Goal: Task Accomplishment & Management: Manage account settings

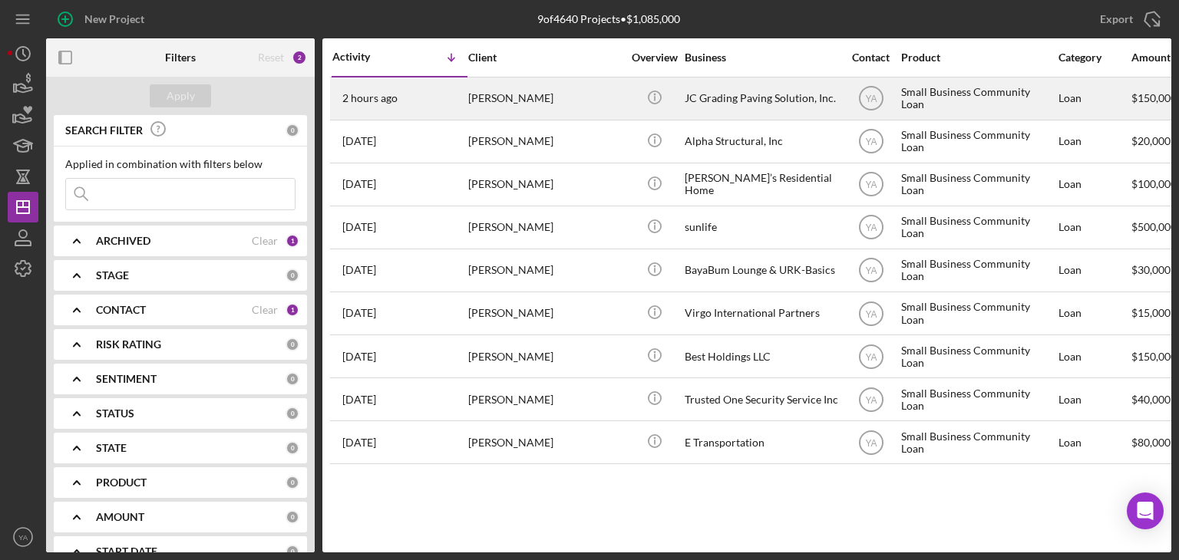
click at [731, 111] on div "JC Grading Paving Solution, Inc." at bounding box center [762, 98] width 154 height 41
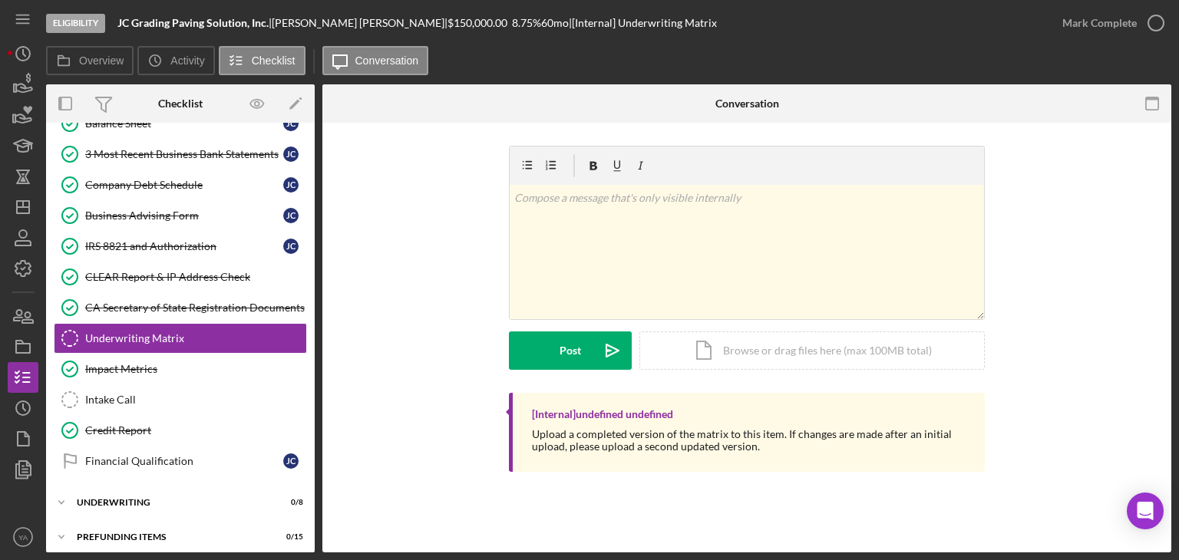
scroll to position [335, 0]
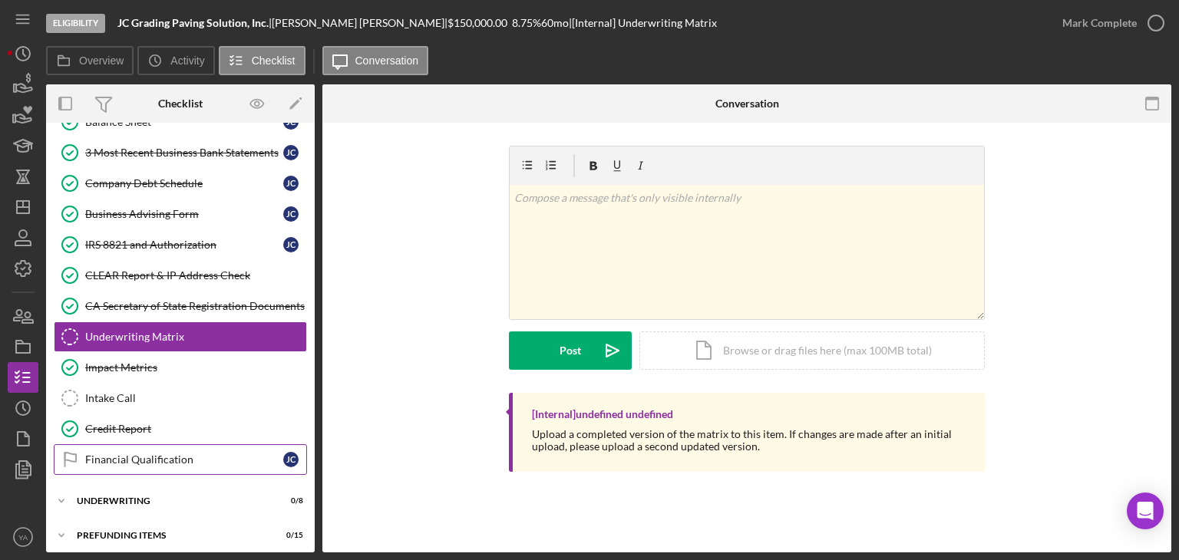
click at [259, 444] on link "Financial Qualification Financial Qualification [PERSON_NAME]" at bounding box center [180, 459] width 253 height 31
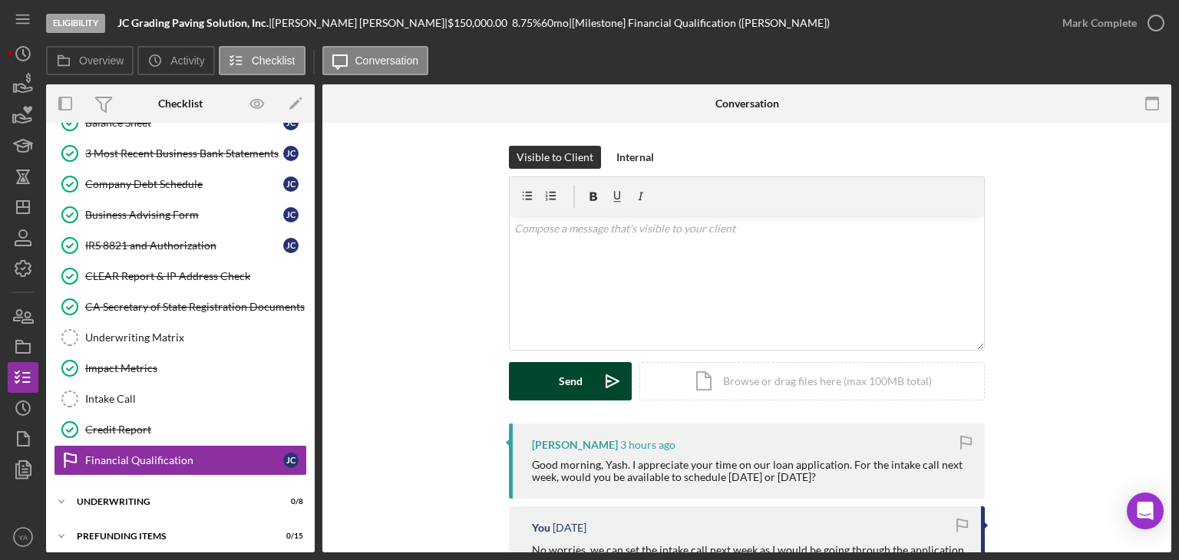
scroll to position [335, 0]
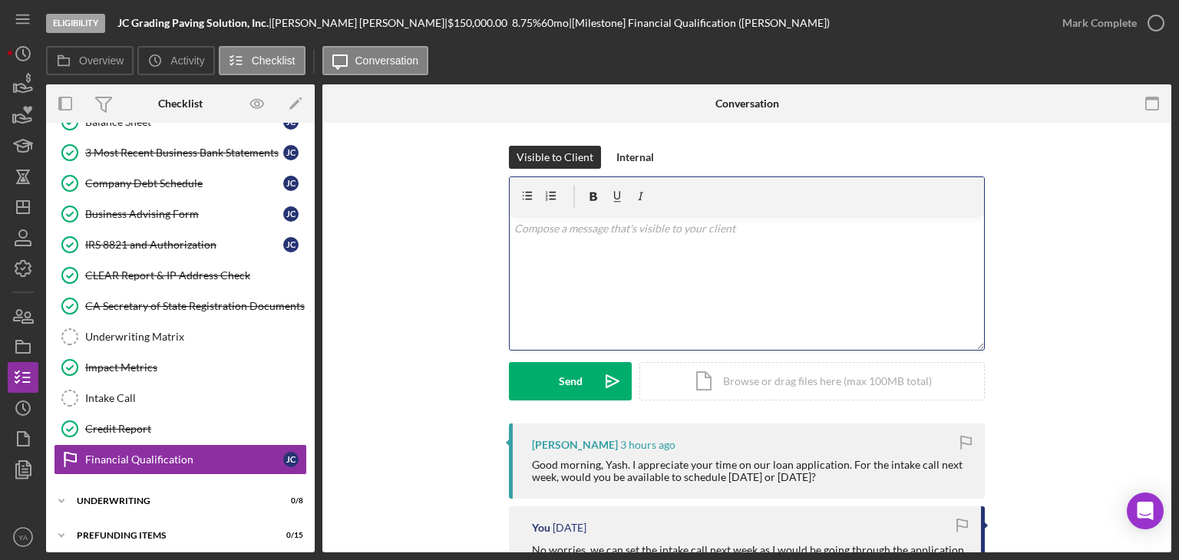
click at [632, 291] on div "v Color teal Color pink Remove color Add row above Add row below Add column bef…" at bounding box center [747, 283] width 474 height 134
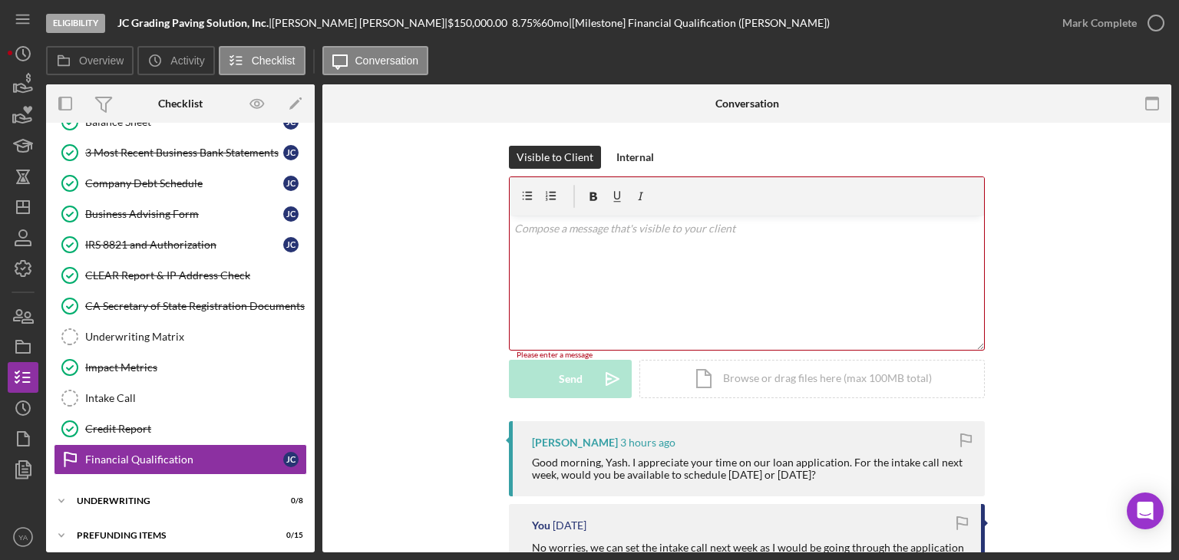
click at [652, 451] on div "[PERSON_NAME] 3 hours ago Good morning, Yash. I appreciate your time on our loa…" at bounding box center [747, 458] width 476 height 75
click at [707, 321] on div "v Color teal Color pink Remove color Add row above Add row below Add column bef…" at bounding box center [747, 283] width 474 height 134
click at [703, 317] on div "v Color teal Color pink Remove color Add row above Add row below Add column bef…" at bounding box center [747, 283] width 474 height 134
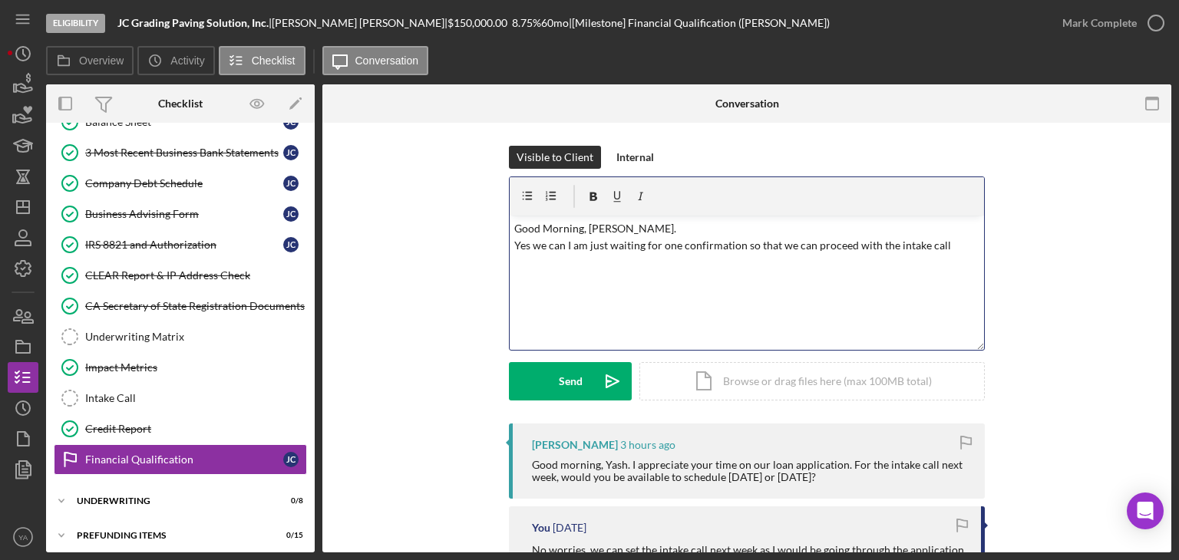
click at [558, 244] on p "Good Morning, [PERSON_NAME]. Yes we can I am just waiting for one confirmation …" at bounding box center [747, 237] width 466 height 35
click at [565, 244] on p "Good Morning, [PERSON_NAME]. Yes we can I am just waiting for one confirmation …" at bounding box center [747, 237] width 466 height 35
click at [584, 246] on p "Good Morning, [PERSON_NAME]. Yes we can probablly, I am just waiting for one co…" at bounding box center [747, 245] width 466 height 51
drag, startPoint x: 595, startPoint y: 243, endPoint x: 589, endPoint y: 249, distance: 8.2
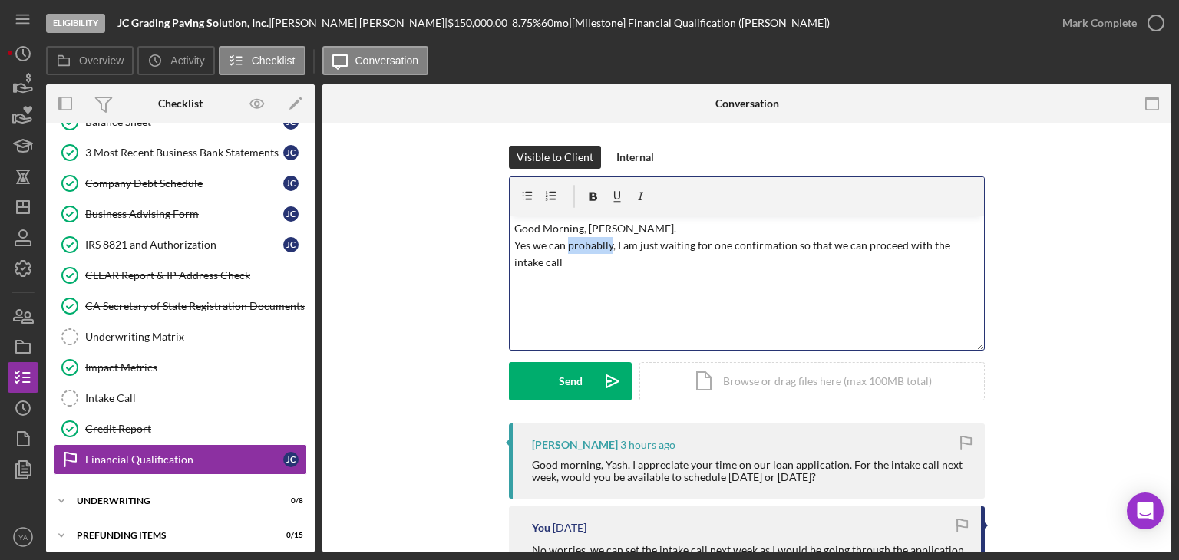
click at [589, 249] on p "Good Morning, [PERSON_NAME]. Yes we can probablly, I am just waiting for one co…" at bounding box center [747, 245] width 466 height 51
click at [611, 244] on p "Good Morning, [PERSON_NAME]. Yes we can probablly, I am just waiting for one co…" at bounding box center [747, 245] width 466 height 51
click at [606, 247] on p "Good Morning, [PERSON_NAME]. Yes we can probablly, I am just waiting for one co…" at bounding box center [747, 245] width 466 height 51
click at [534, 262] on p "Good Morning, [PERSON_NAME]. Yes we can probably, I am just waiting for one con…" at bounding box center [747, 245] width 466 height 51
click at [721, 259] on p "Good Morning, [PERSON_NAME]. Yes we can probably, I am just waiting for one con…" at bounding box center [747, 245] width 466 height 51
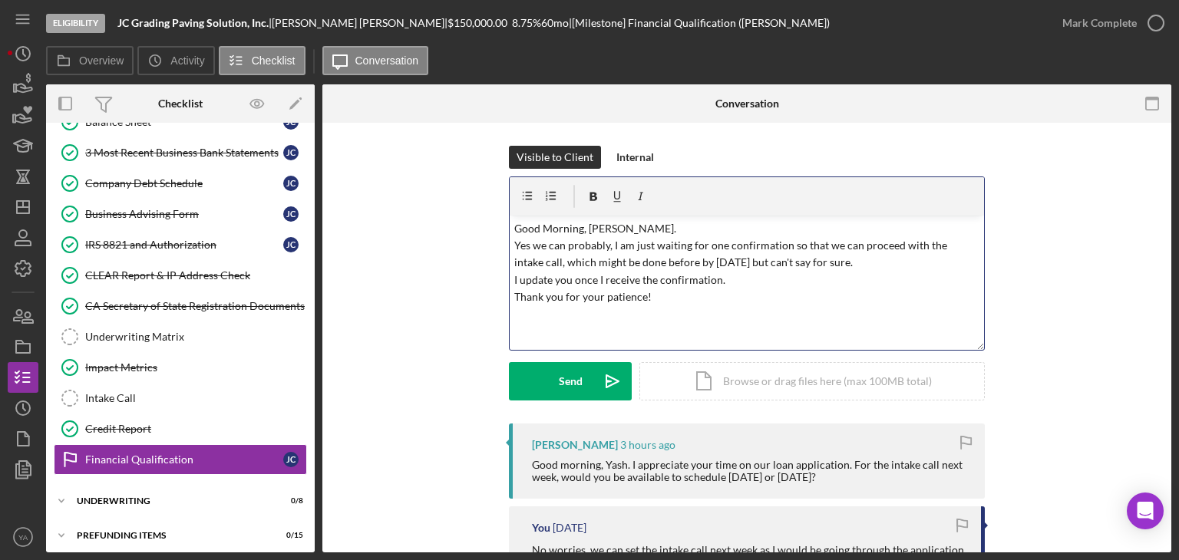
click at [652, 225] on p "Good Morning, [PERSON_NAME]. Yes we can probably, I am just waiting for one con…" at bounding box center [747, 263] width 466 height 86
click at [510, 245] on div "v Color teal Color pink Remove color Add row above Add row below Add column bef…" at bounding box center [747, 283] width 474 height 134
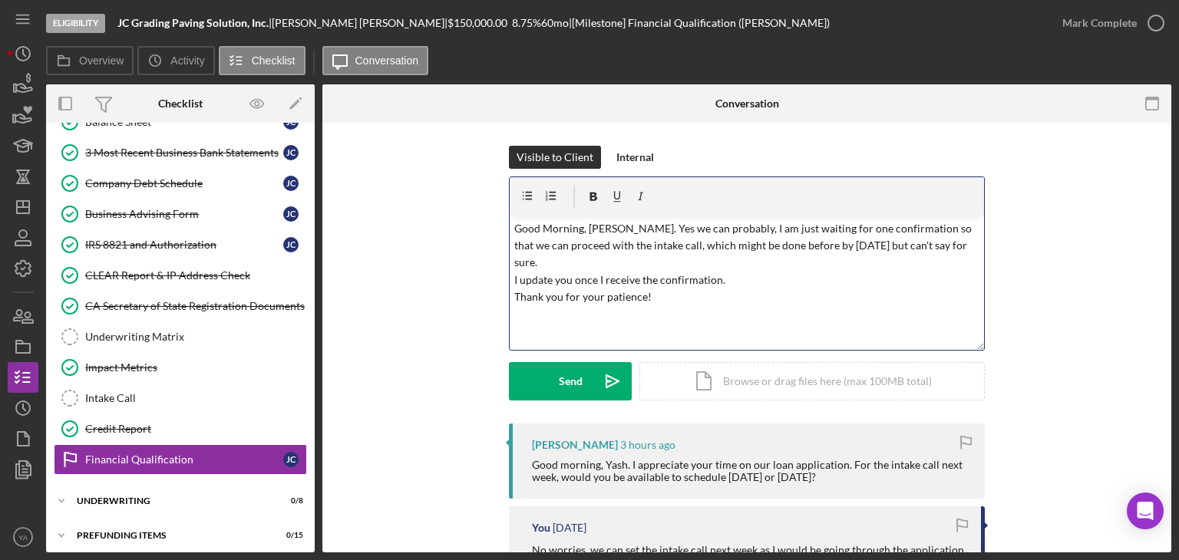
click at [764, 246] on p "Good Morning, [PERSON_NAME]. Yes we can probably, I am just waiting for one con…" at bounding box center [747, 263] width 466 height 86
click at [778, 249] on p "Good Morning, [PERSON_NAME]. Yes we can probably, I am just waiting for one con…" at bounding box center [747, 263] width 466 height 86
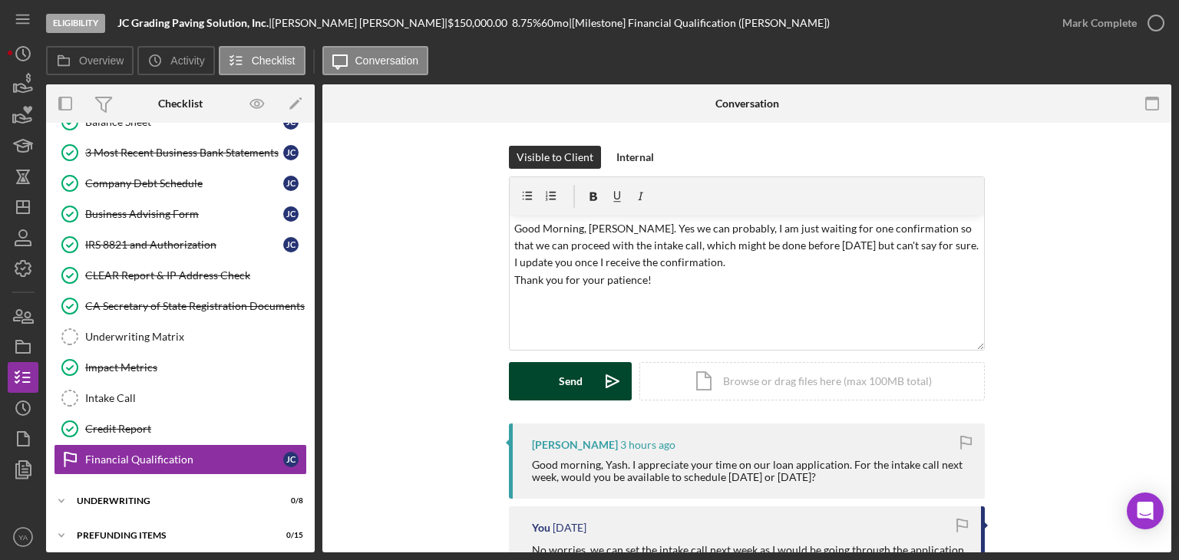
click at [599, 373] on icon "Icon/icon-invite-send" at bounding box center [612, 381] width 38 height 38
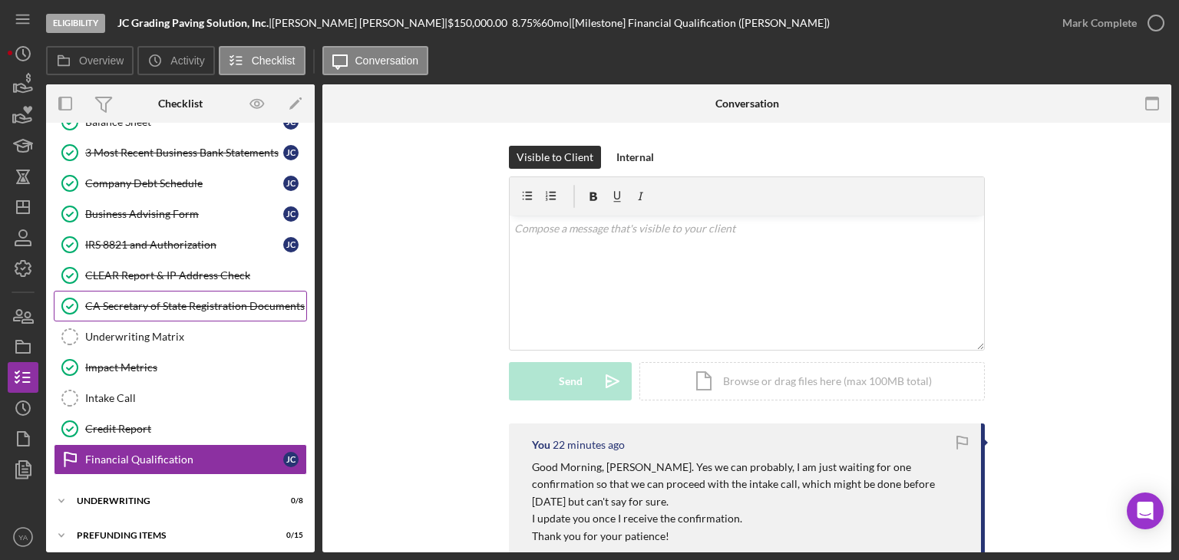
scroll to position [259, 0]
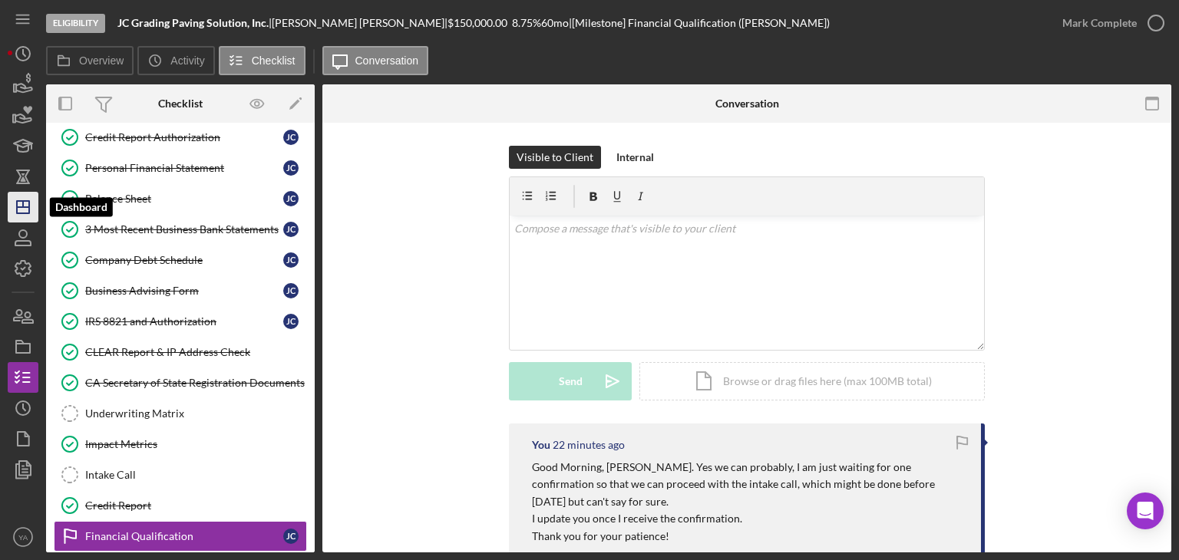
click at [20, 213] on polygon "button" at bounding box center [23, 207] width 12 height 12
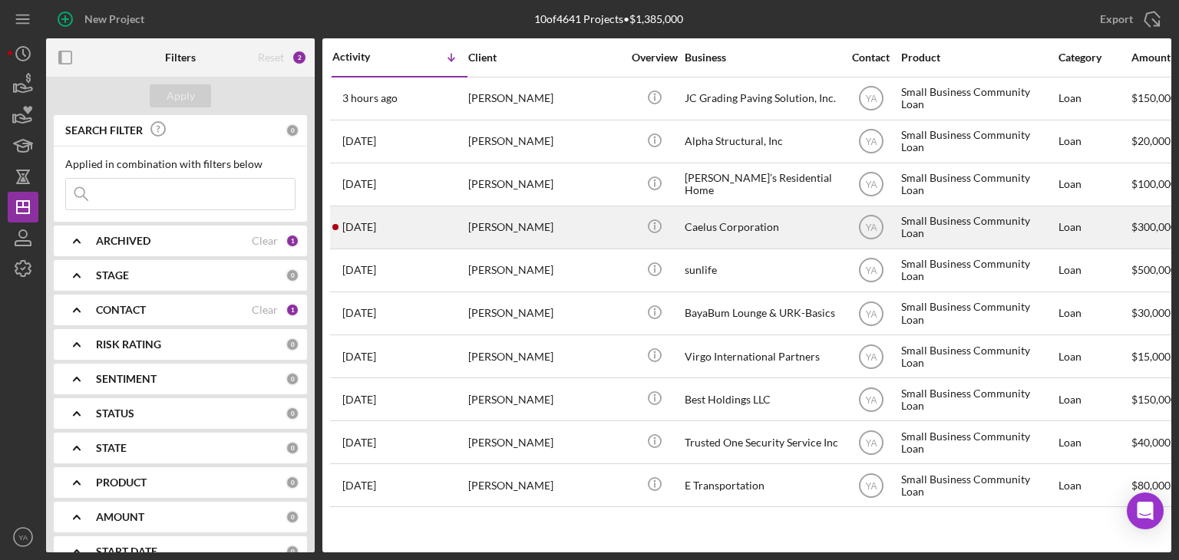
click at [743, 227] on div "Caelus Corporation" at bounding box center [762, 227] width 154 height 41
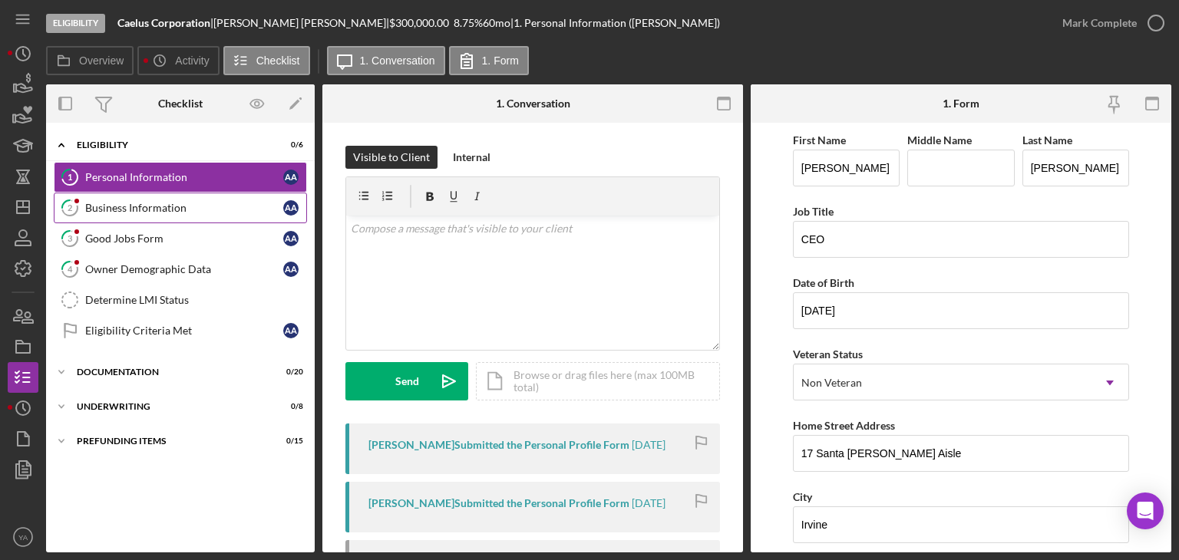
click at [163, 217] on link "2 Business Information A A" at bounding box center [180, 208] width 253 height 31
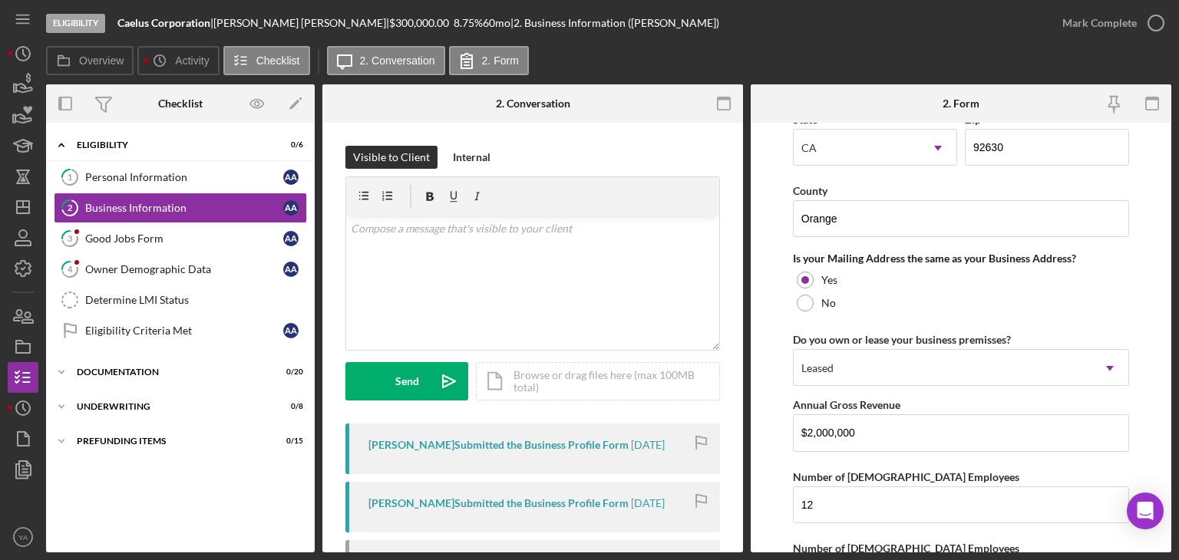
scroll to position [1269, 0]
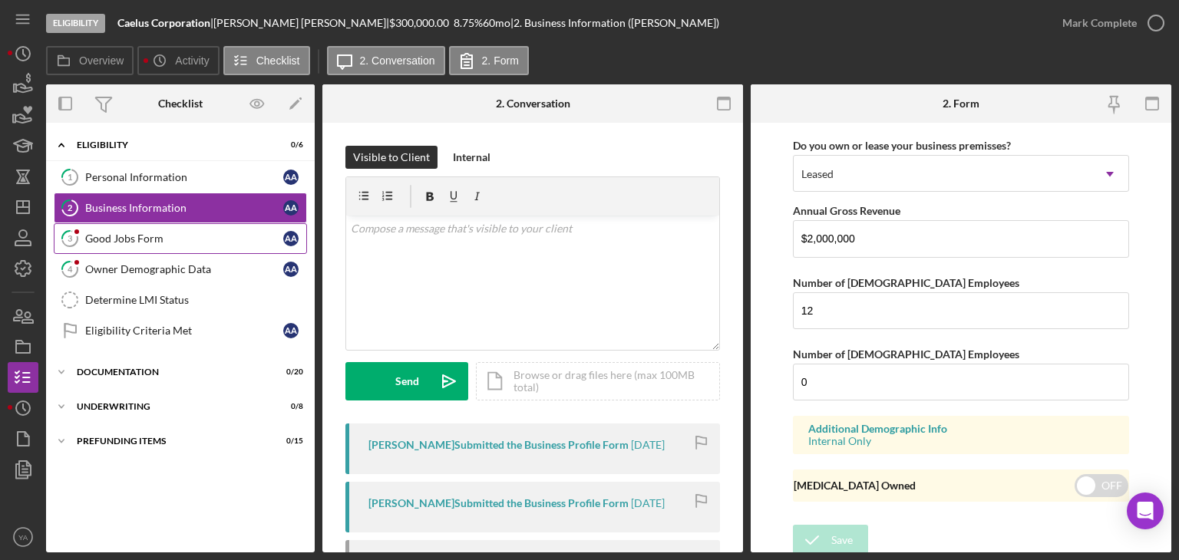
click at [172, 234] on div "Good Jobs Form" at bounding box center [184, 239] width 198 height 12
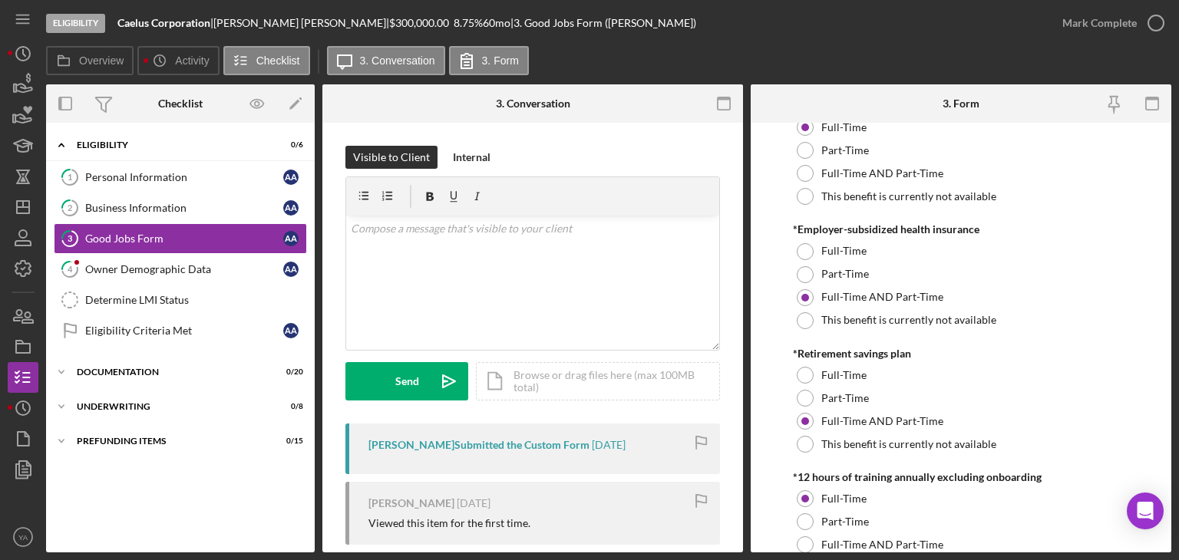
scroll to position [614, 0]
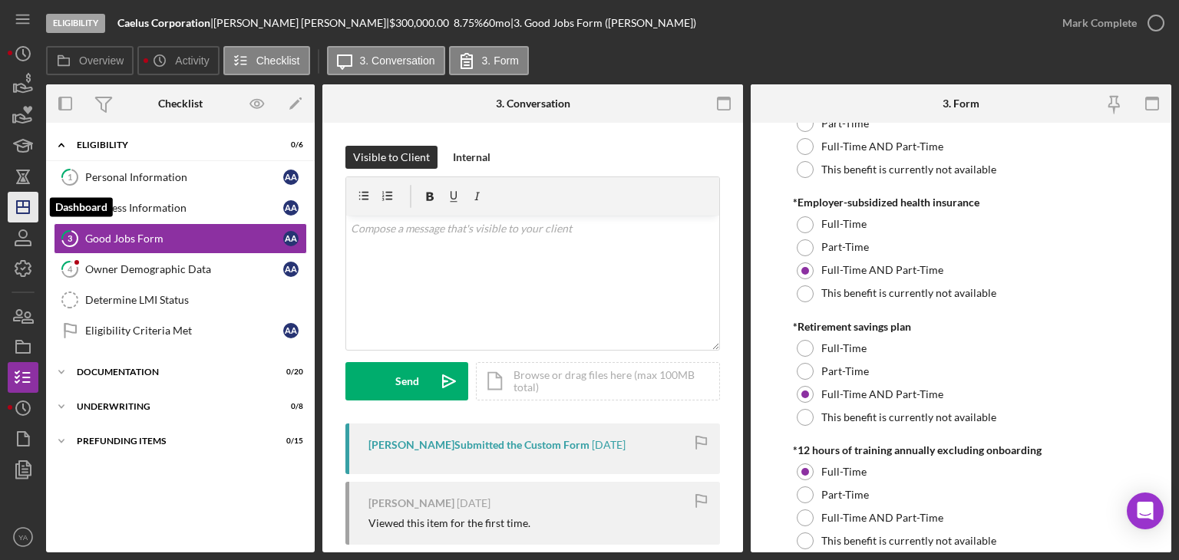
click at [34, 195] on icon "Icon/Dashboard" at bounding box center [23, 207] width 38 height 38
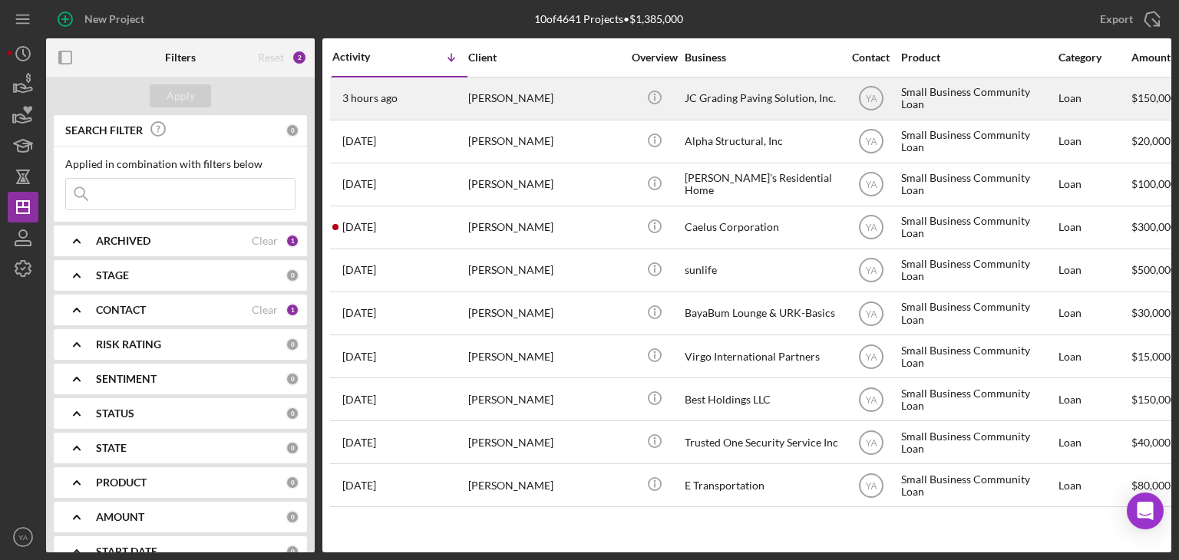
click at [742, 99] on div "JC Grading Paving Solution, Inc." at bounding box center [762, 98] width 154 height 41
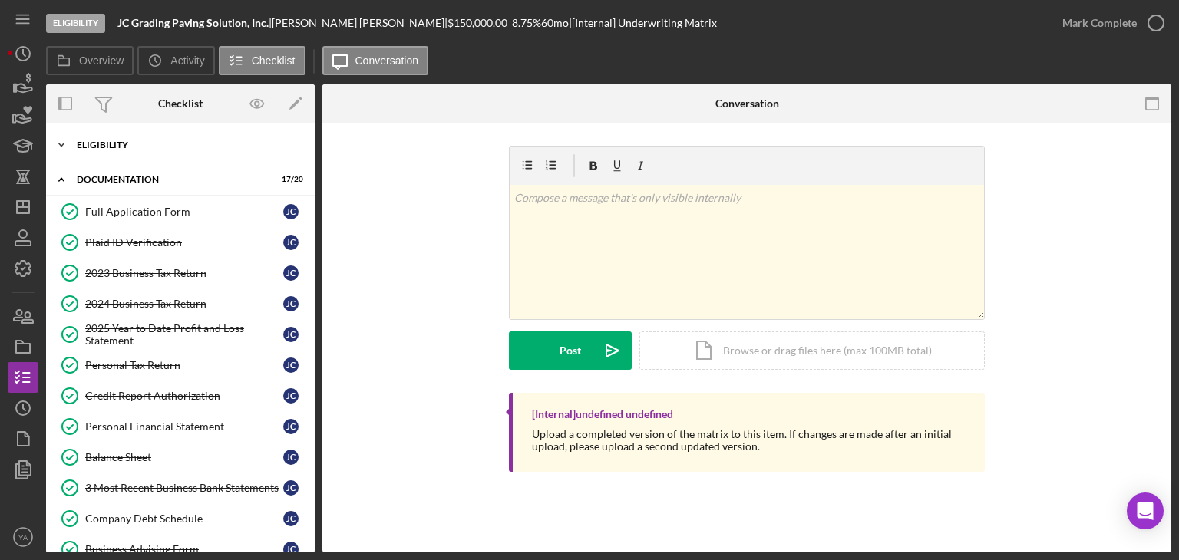
click at [172, 154] on div "Icon/Expander Eligibility 6 / 6" at bounding box center [180, 145] width 269 height 31
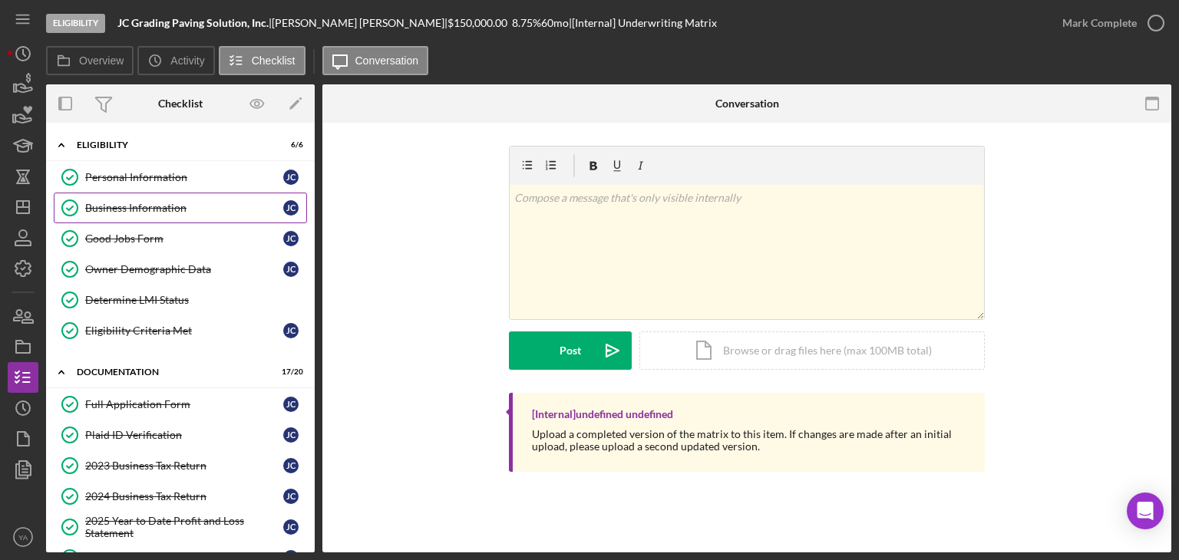
click at [150, 209] on div "Business Information" at bounding box center [184, 208] width 198 height 12
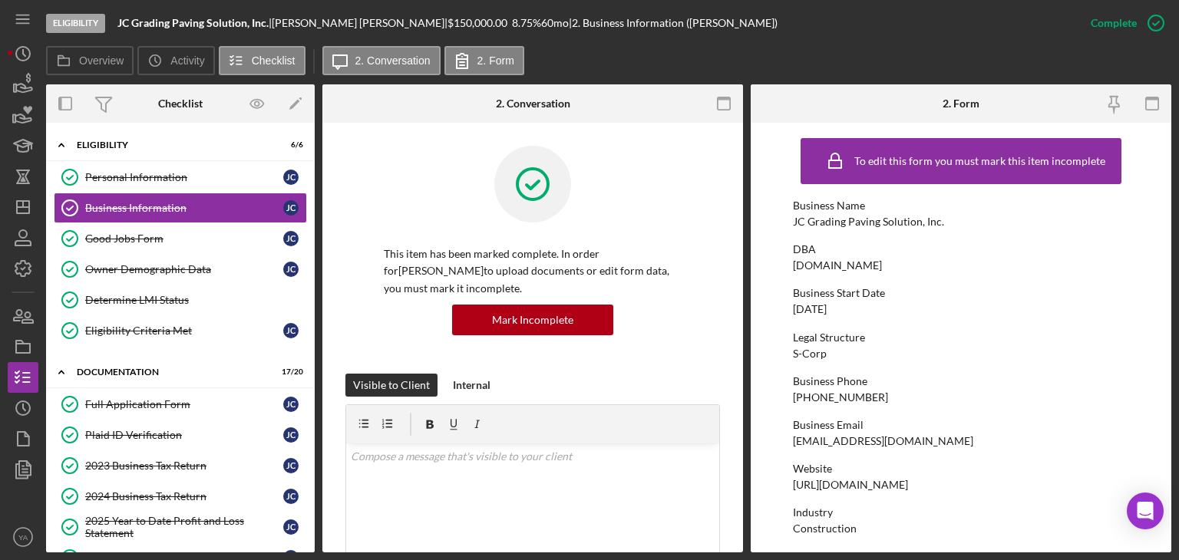
drag, startPoint x: 856, startPoint y: 309, endPoint x: 794, endPoint y: 309, distance: 62.2
click at [794, 309] on div "Business Start Date [DATE]" at bounding box center [961, 301] width 336 height 28
copy div "[DATE]"
click at [30, 207] on icon "Icon/Dashboard" at bounding box center [23, 207] width 38 height 38
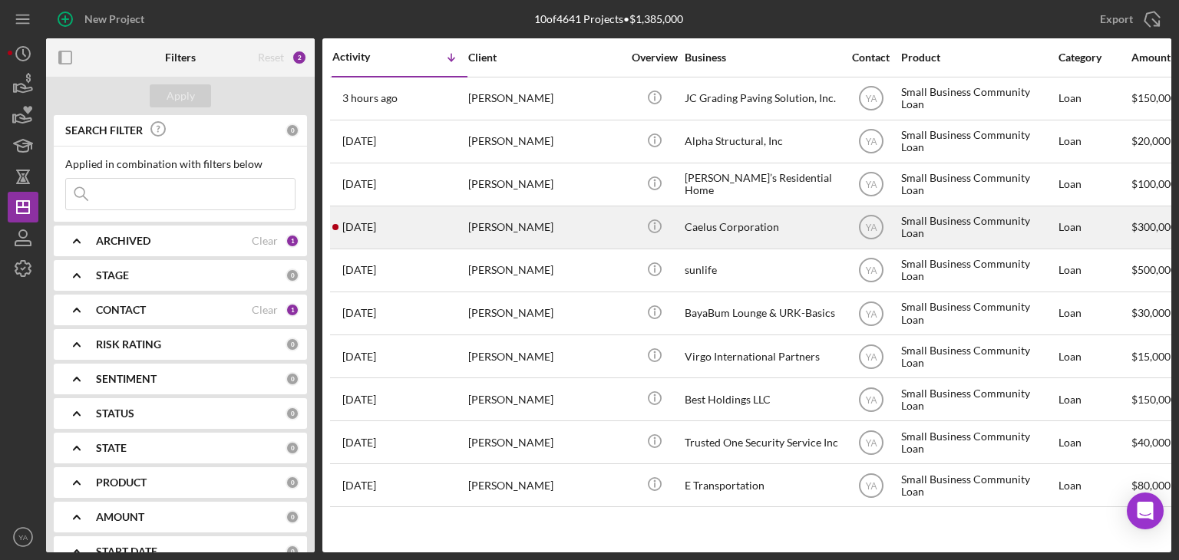
click at [745, 233] on div "Caelus Corporation" at bounding box center [762, 227] width 154 height 41
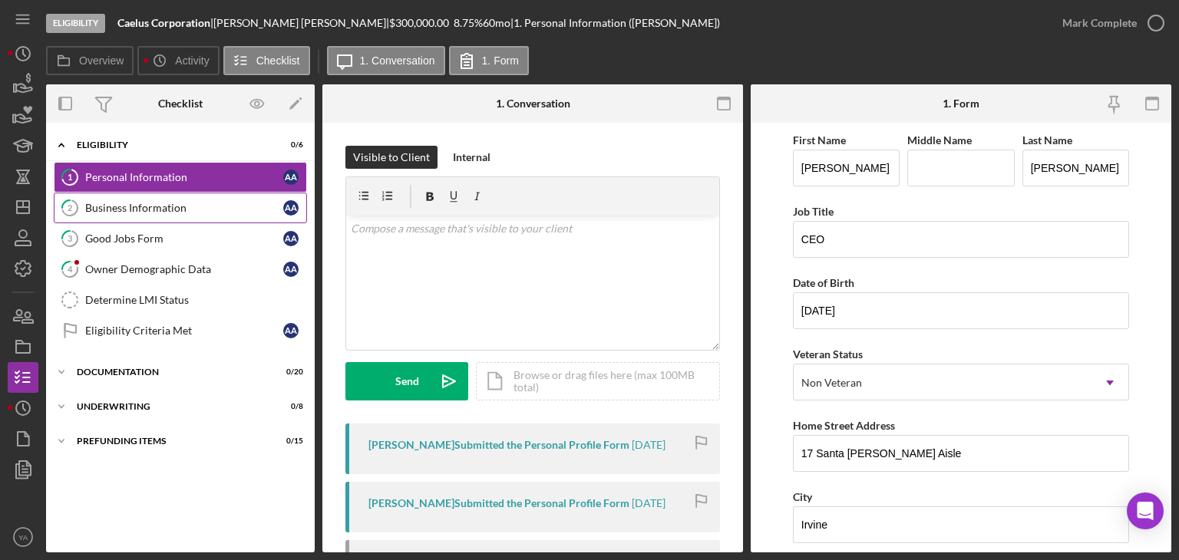
click at [169, 218] on link "2 Business Information A A" at bounding box center [180, 208] width 253 height 31
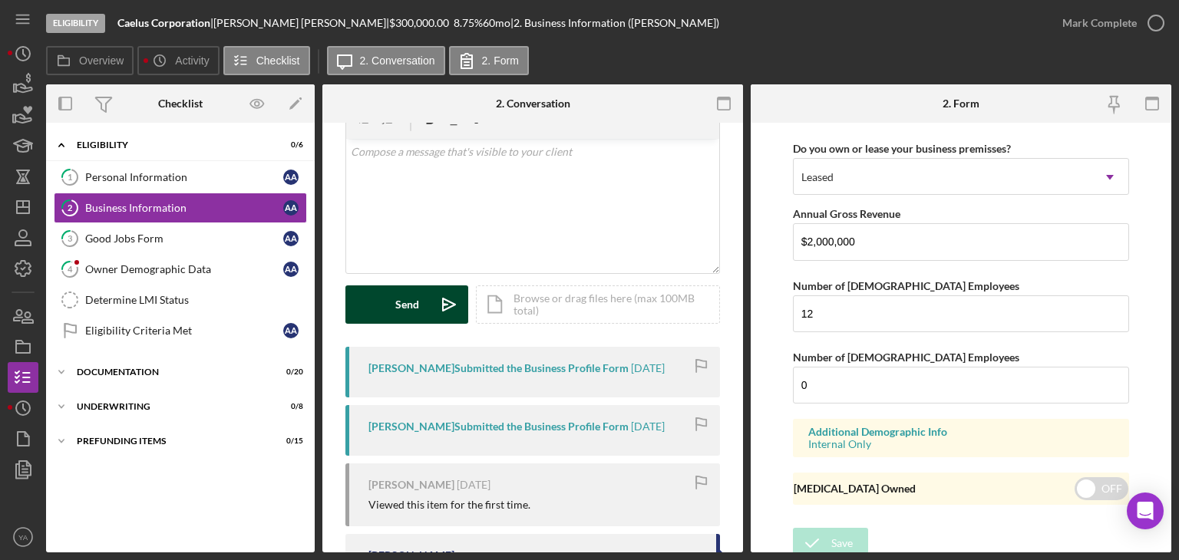
scroll to position [1269, 0]
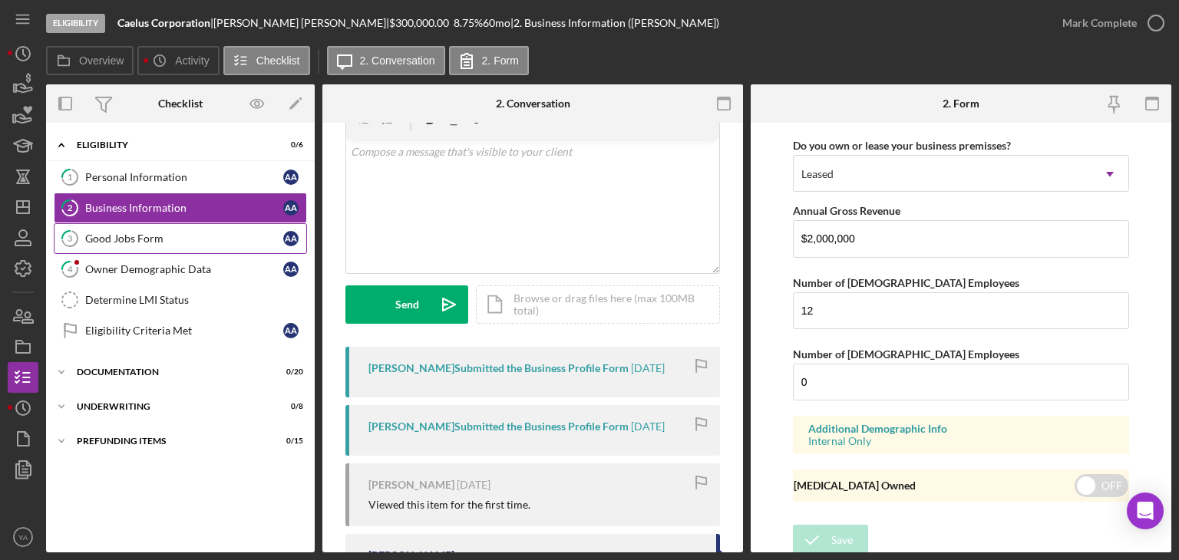
click at [144, 238] on div "Good Jobs Form" at bounding box center [184, 239] width 198 height 12
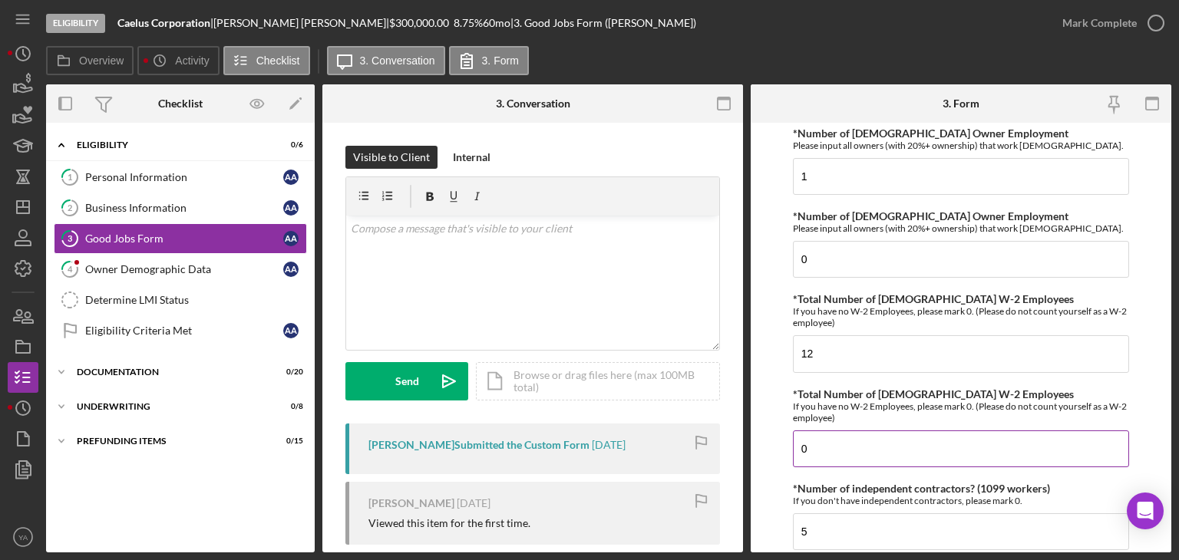
scroll to position [154, 0]
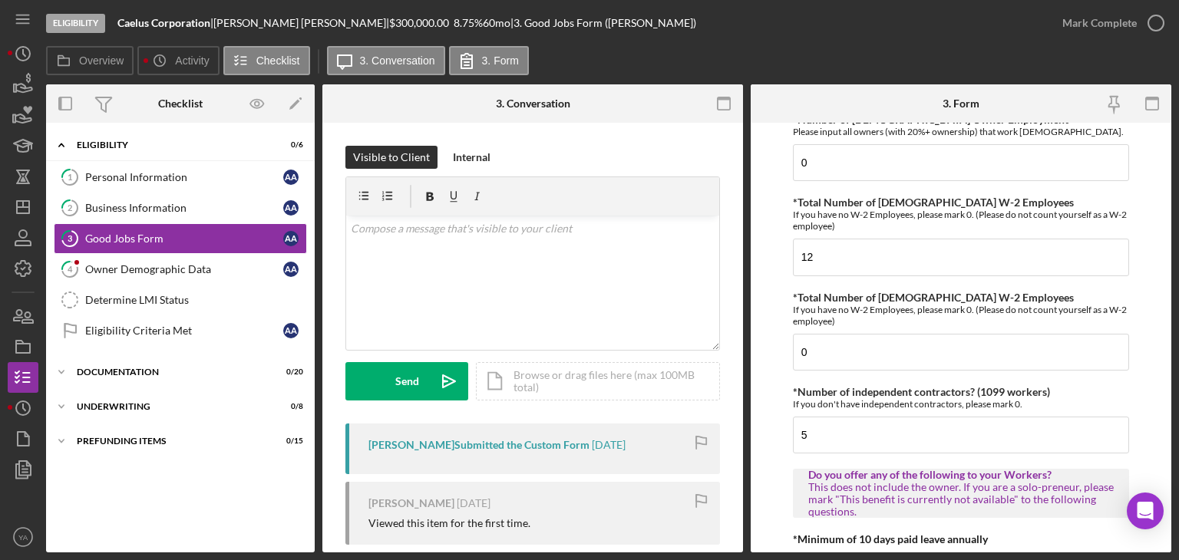
click at [771, 305] on form "Good Jobs Form *Number of [DEMOGRAPHIC_DATA] Owner Employment Please input all …" at bounding box center [961, 338] width 421 height 430
click at [168, 363] on div "Icon/Expander Documentation 0 / 20" at bounding box center [180, 372] width 269 height 31
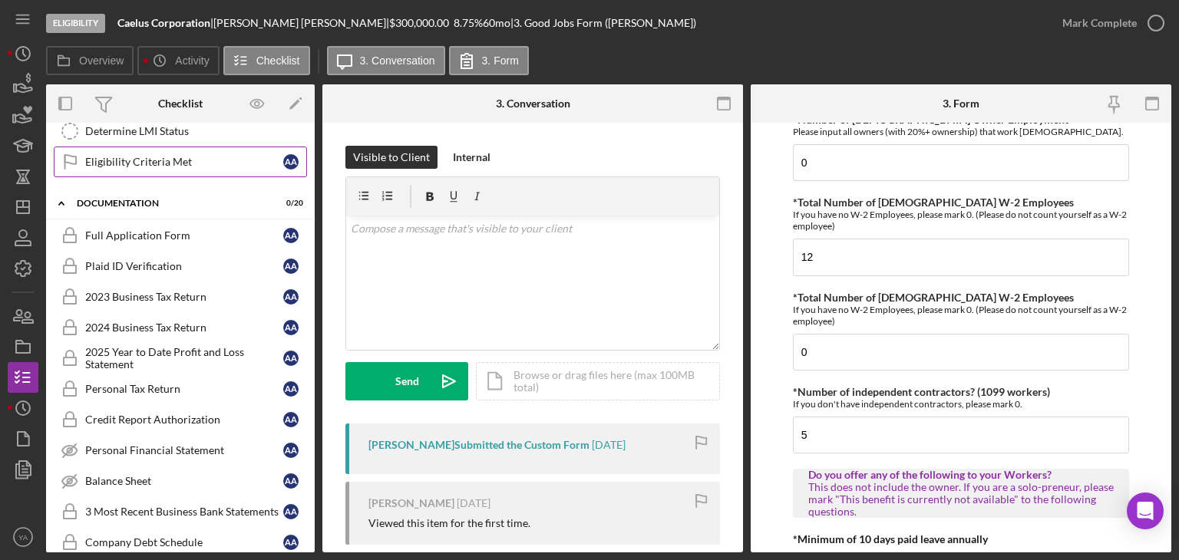
scroll to position [77, 0]
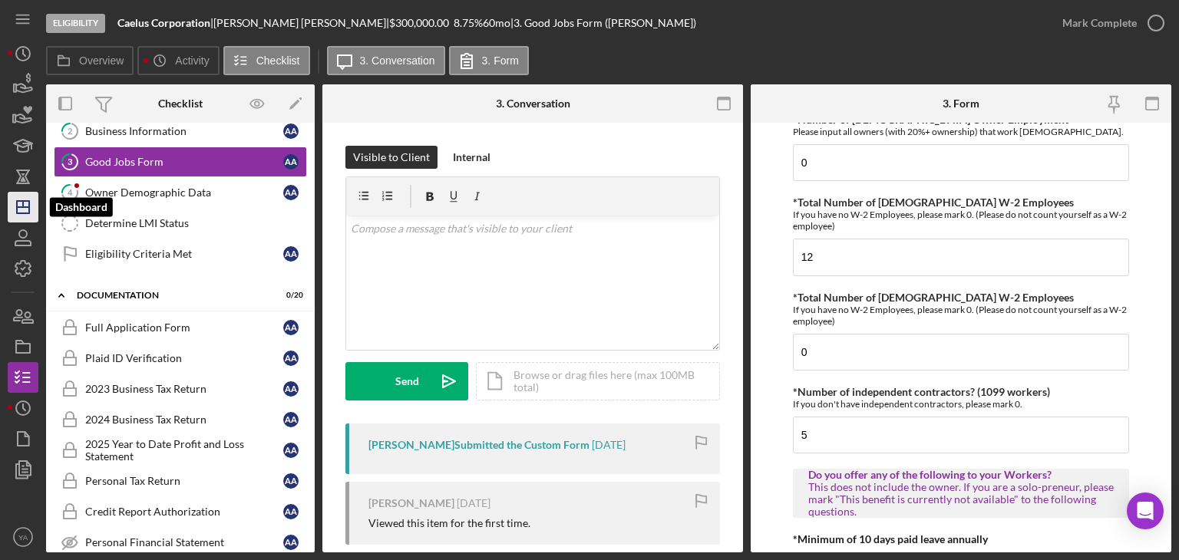
click at [26, 201] on polygon "button" at bounding box center [23, 207] width 12 height 12
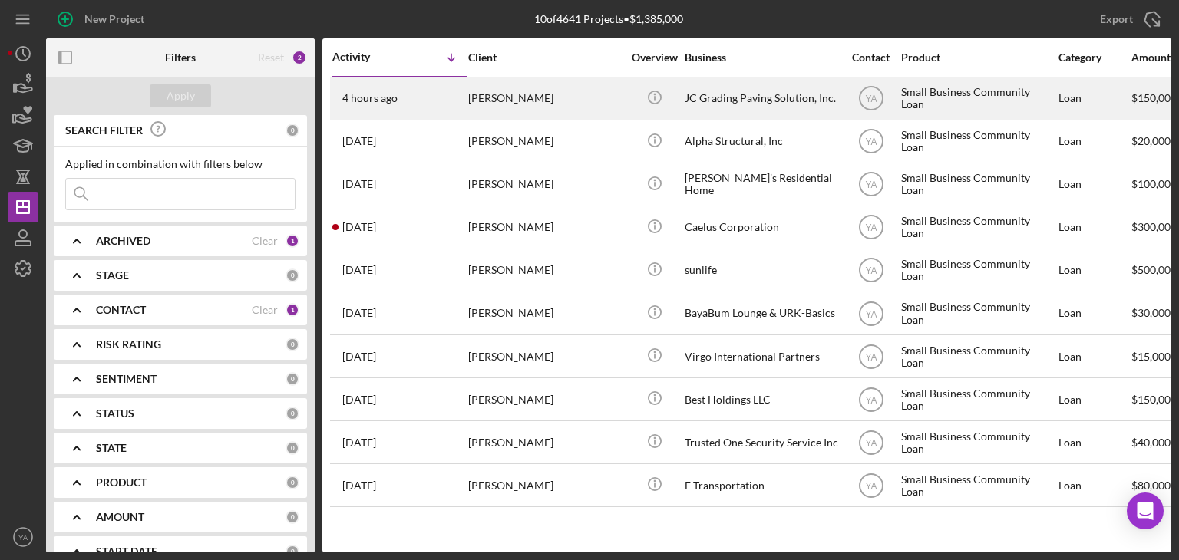
click at [739, 103] on div "JC Grading Paving Solution, Inc." at bounding box center [762, 98] width 154 height 41
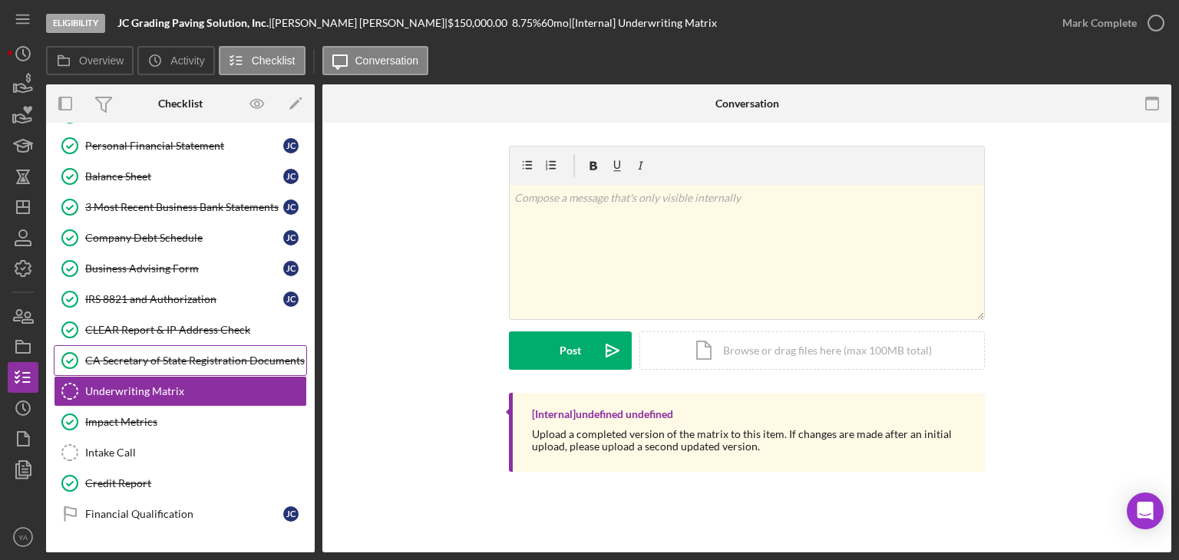
scroll to position [99, 0]
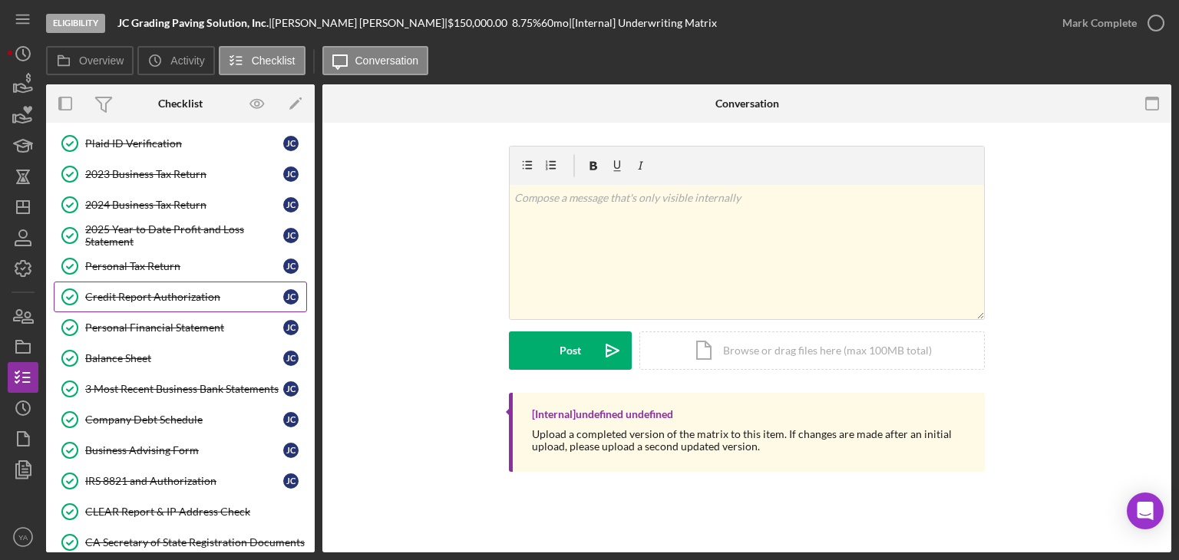
click at [172, 299] on div "Credit Report Authorization" at bounding box center [184, 297] width 198 height 12
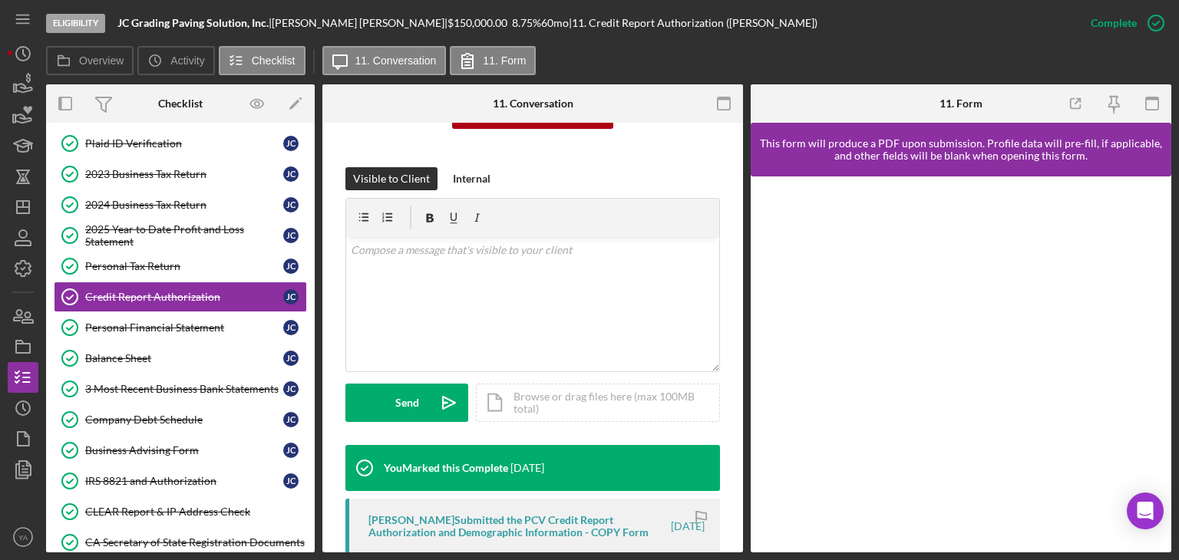
scroll to position [384, 0]
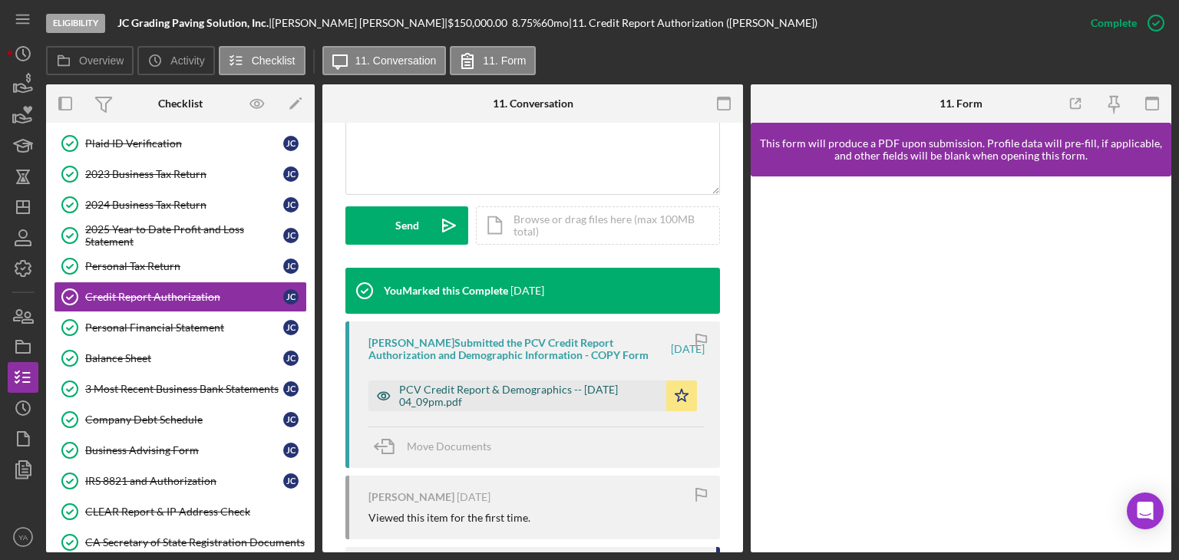
click at [547, 395] on div "PCV Credit Report & Demographics -- [DATE] 04_09pm.pdf" at bounding box center [517, 396] width 298 height 31
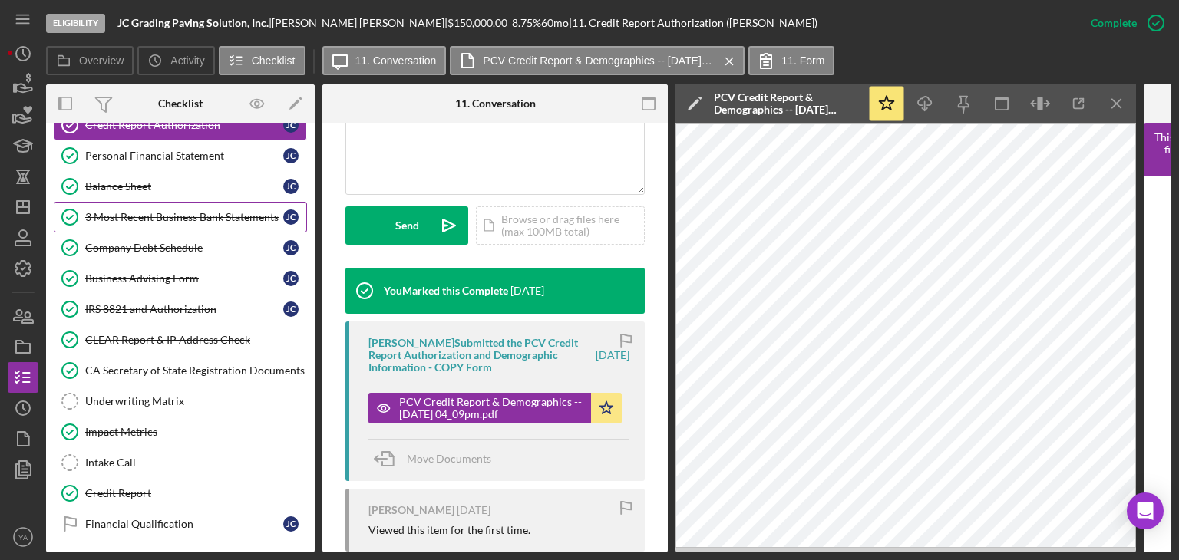
scroll to position [329, 0]
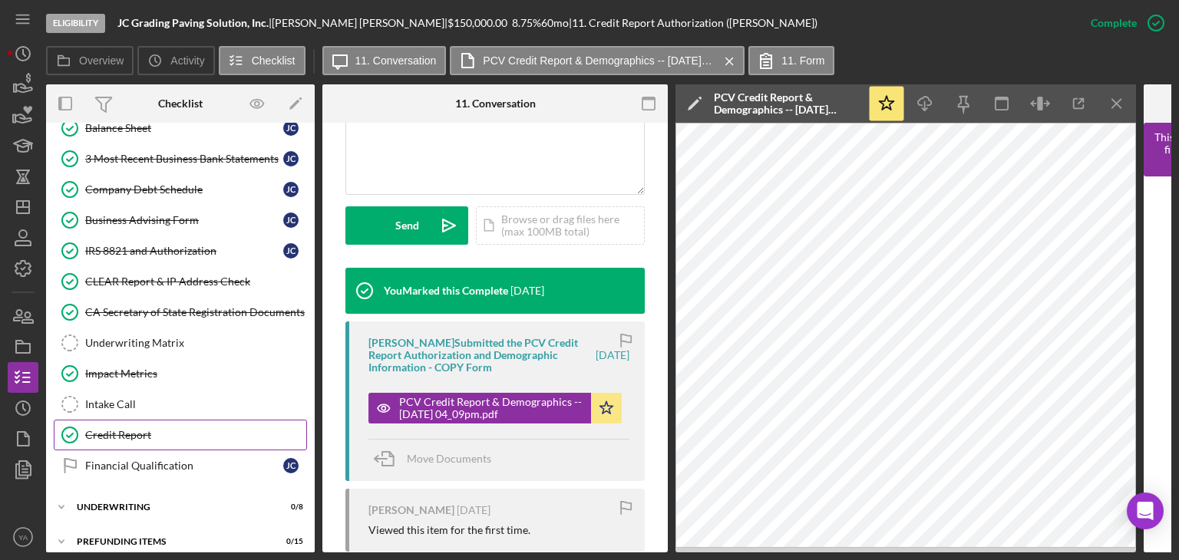
click at [162, 429] on div "Credit Report" at bounding box center [195, 435] width 221 height 12
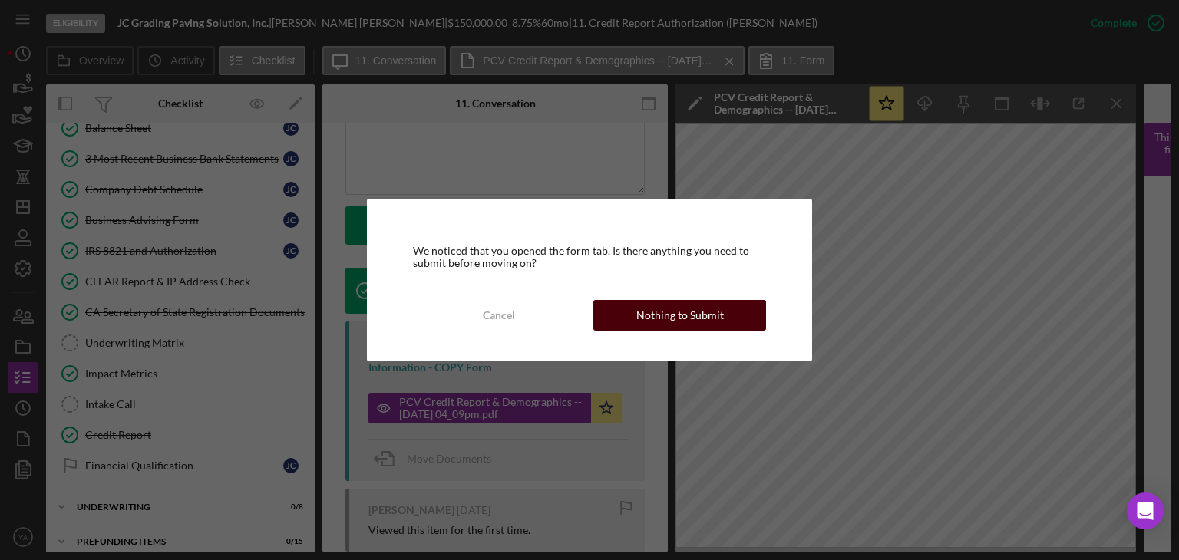
click at [671, 312] on div "Nothing to Submit" at bounding box center [679, 315] width 87 height 31
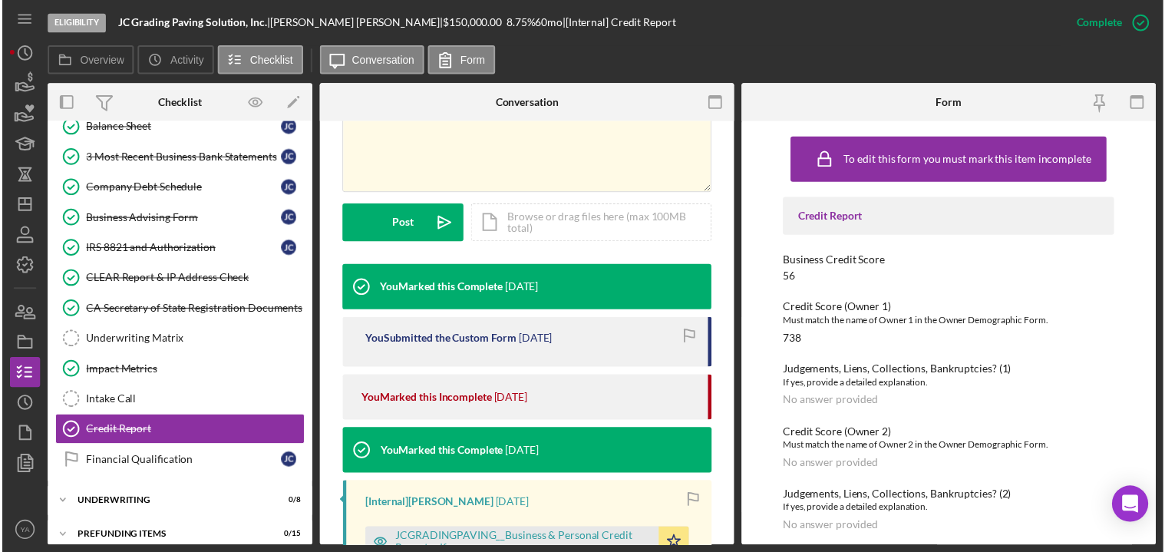
scroll to position [570, 0]
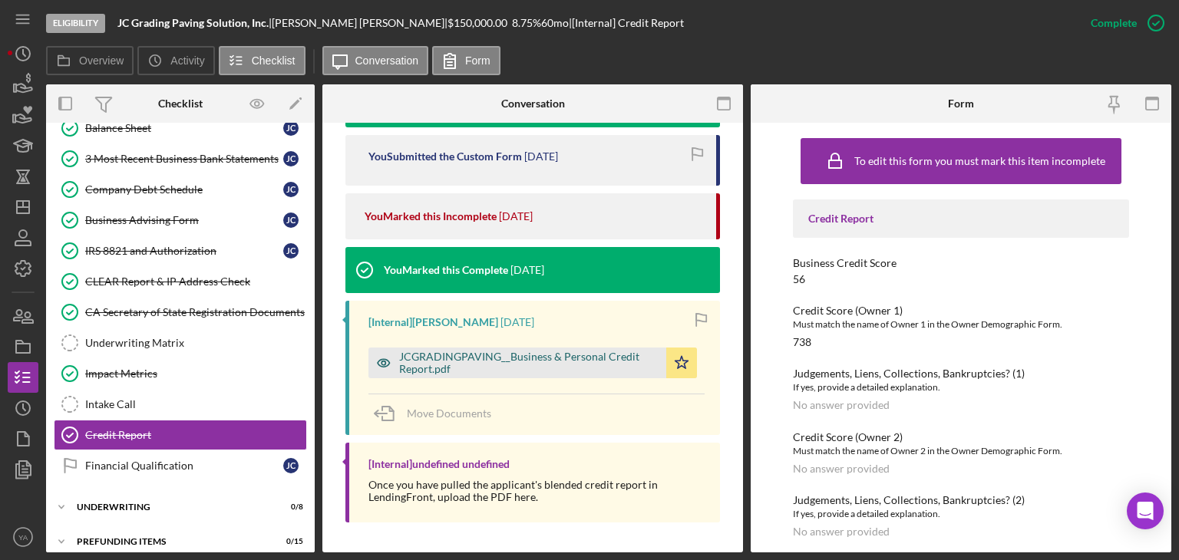
click at [502, 354] on div "JCGRADINGPAVING__Business & Personal Credit Report.pdf" at bounding box center [528, 363] width 259 height 25
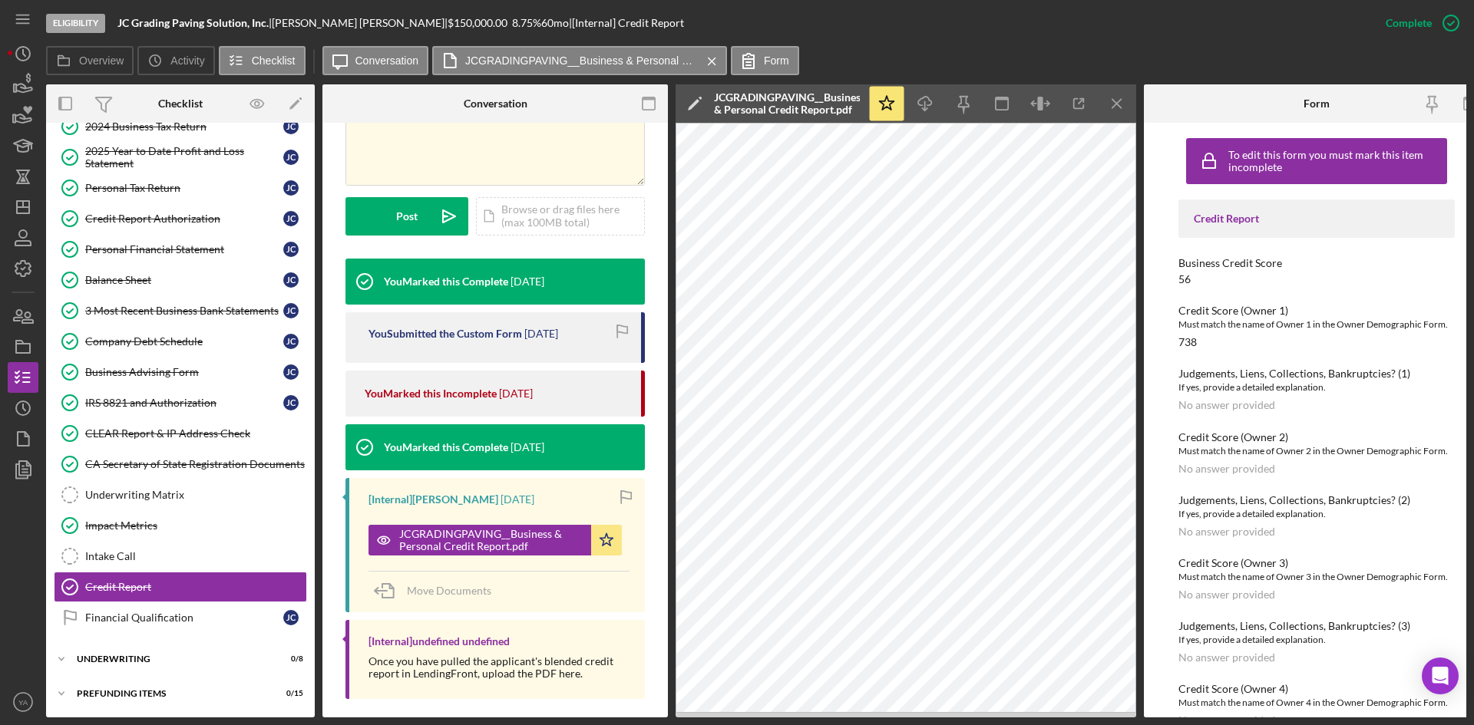
scroll to position [411, 0]
click at [1040, 117] on icon "button" at bounding box center [1040, 104] width 35 height 35
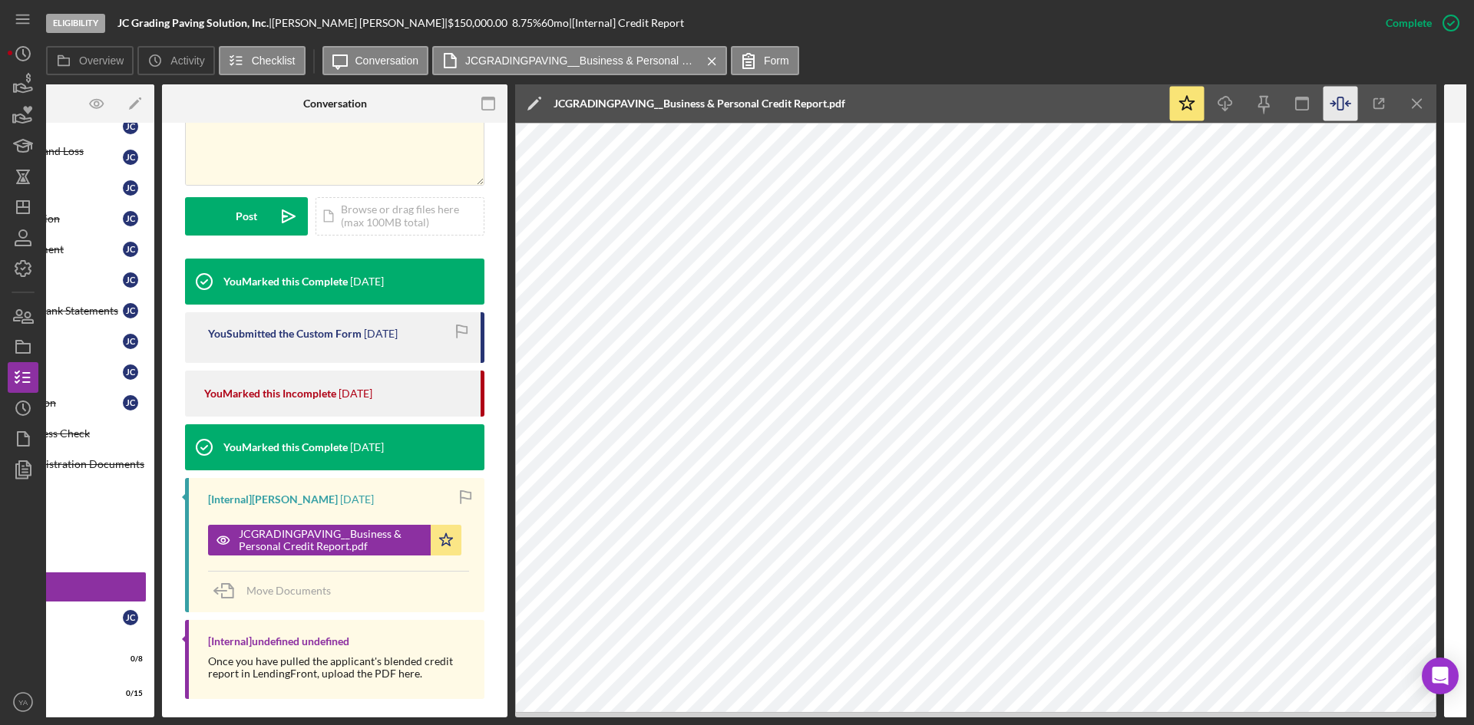
scroll to position [0, 181]
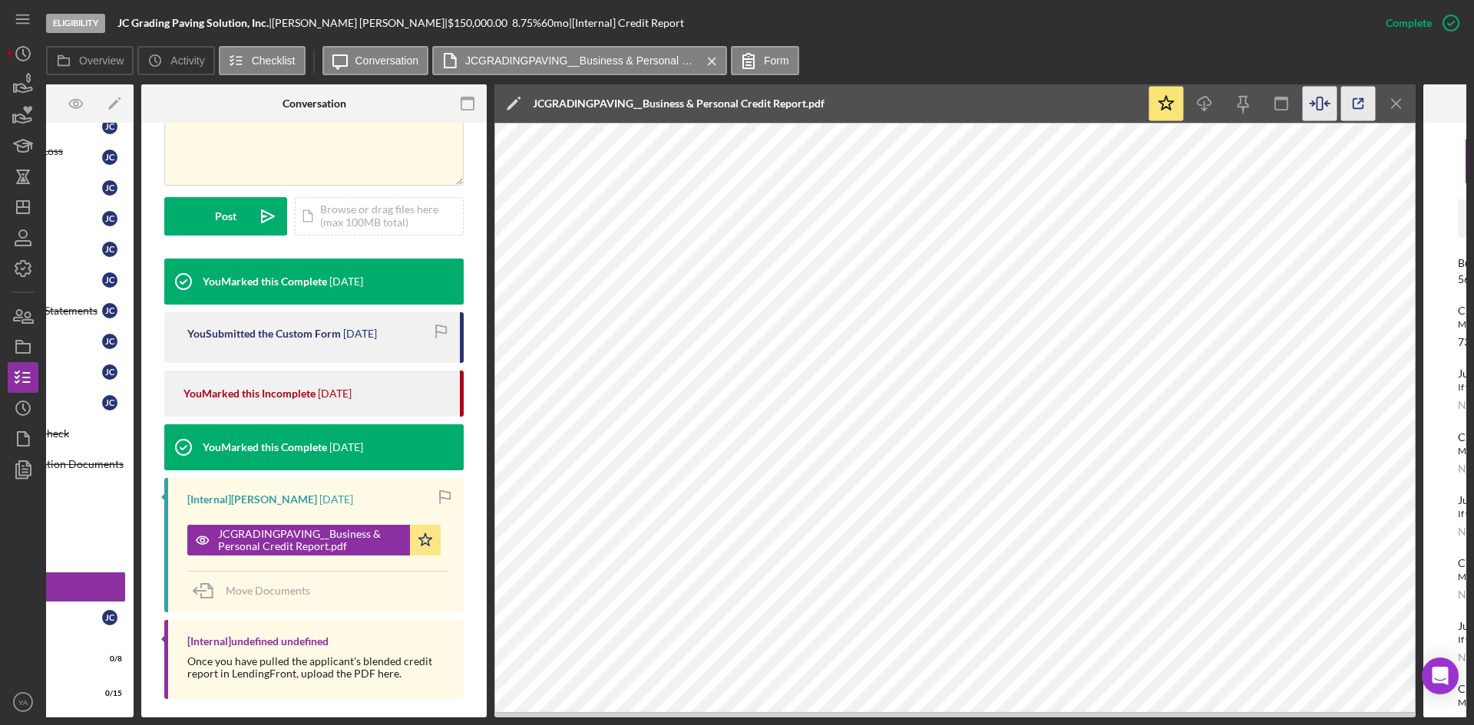
click at [1178, 93] on icon "button" at bounding box center [1358, 104] width 35 height 35
click at [1178, 100] on icon "Icon/Menu Close" at bounding box center [1396, 104] width 35 height 35
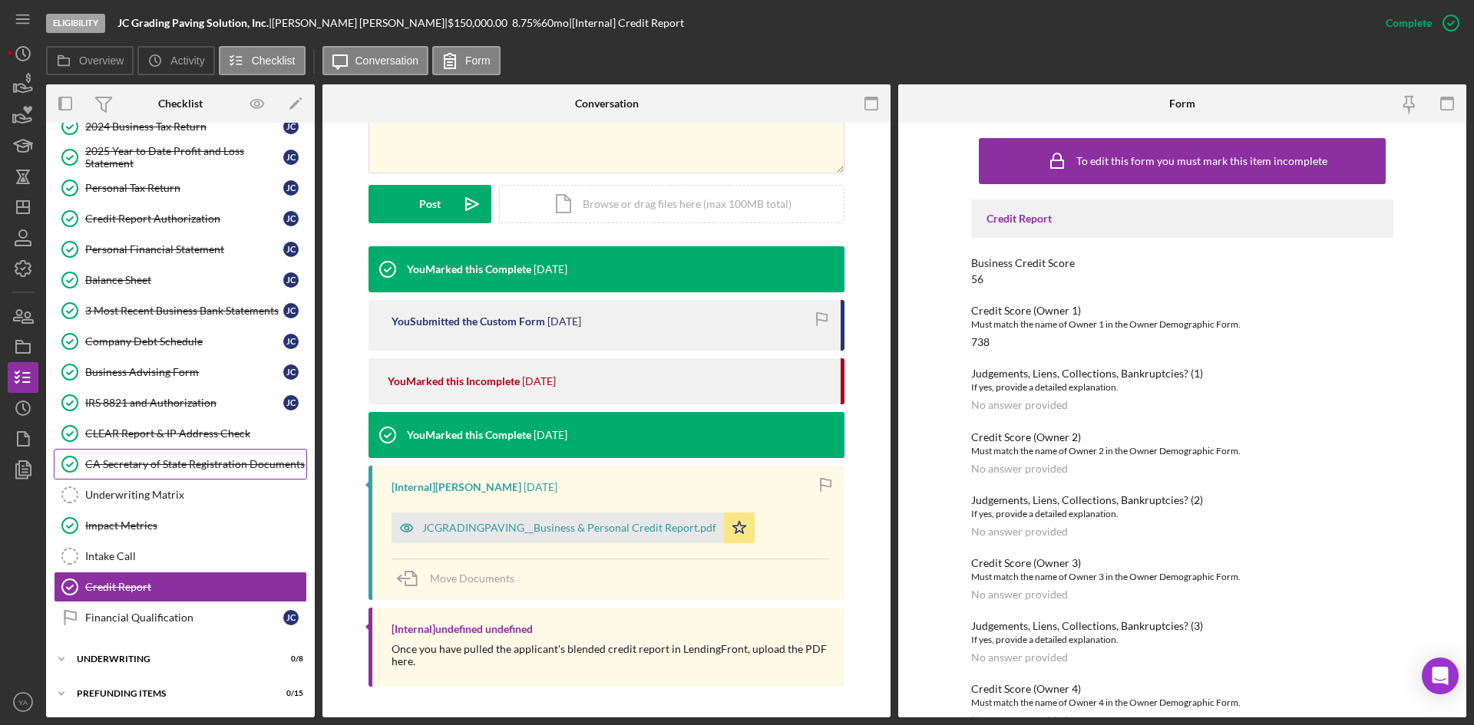
click at [163, 460] on div "CA Secretary of State Registration Documents" at bounding box center [195, 464] width 221 height 12
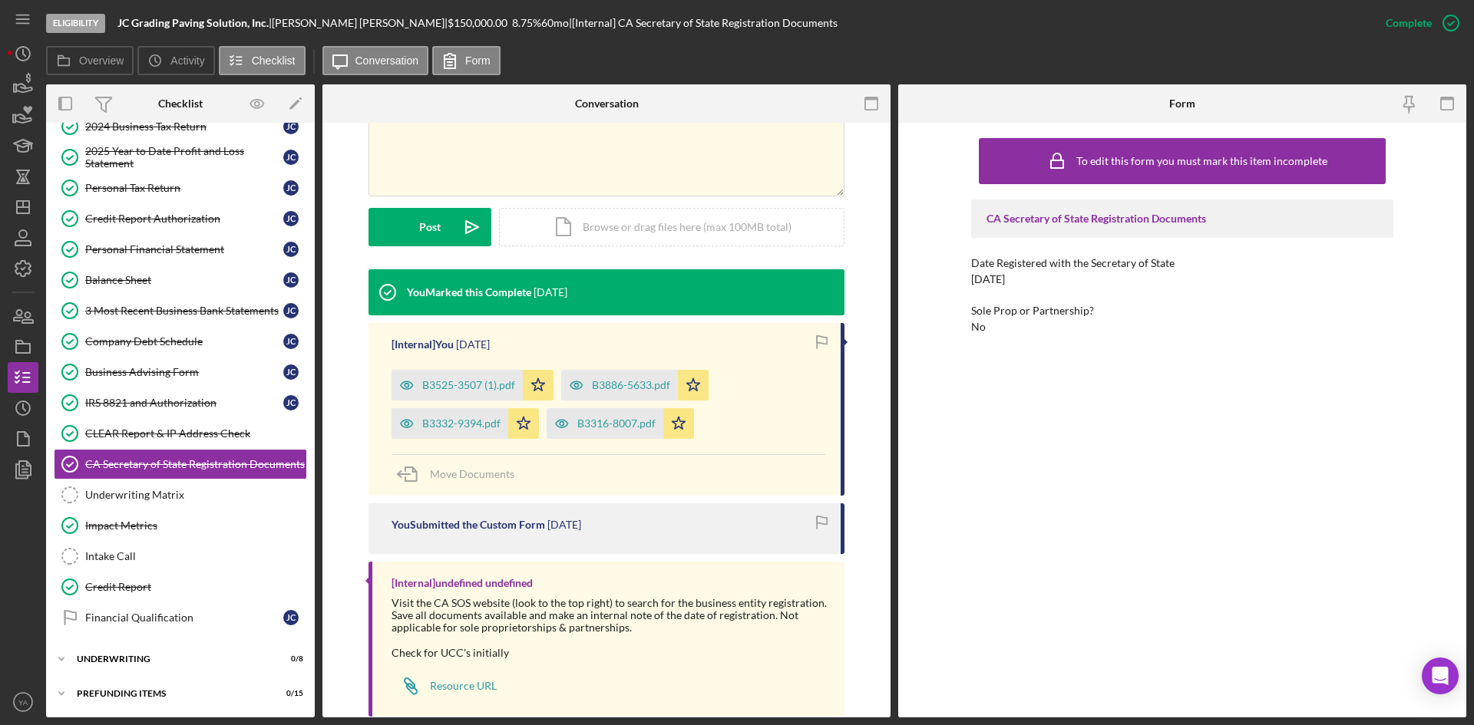
scroll to position [365, 0]
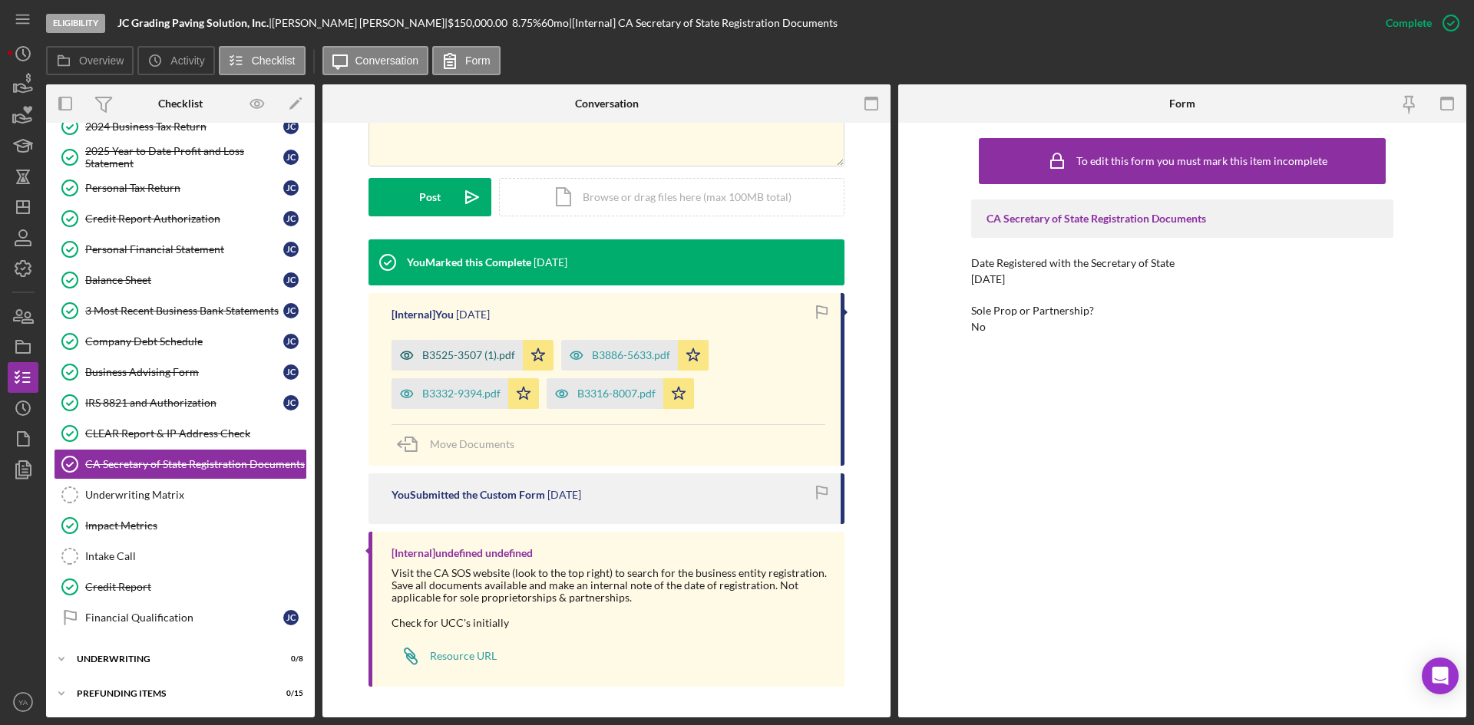
click at [486, 360] on div "B3525-3507 (1).pdf" at bounding box center [468, 355] width 93 height 12
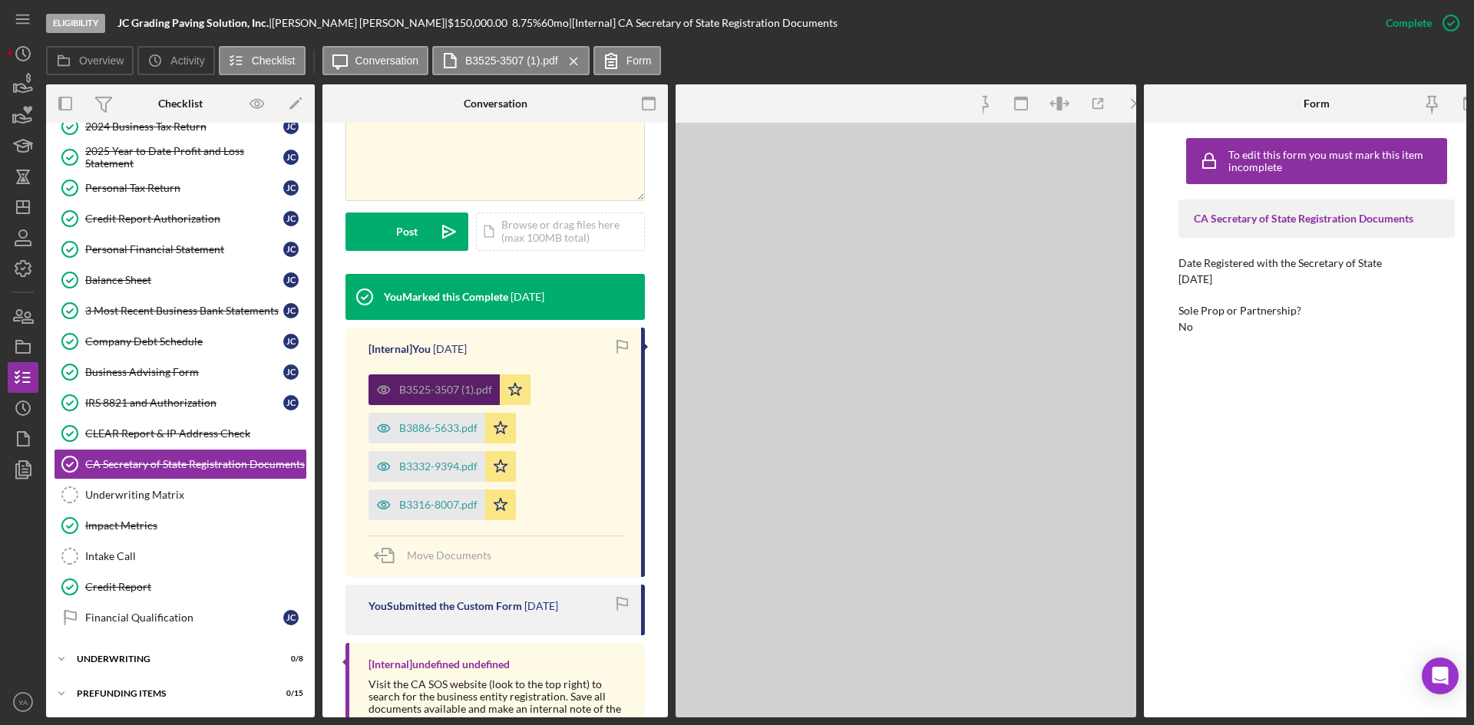
scroll to position [381, 0]
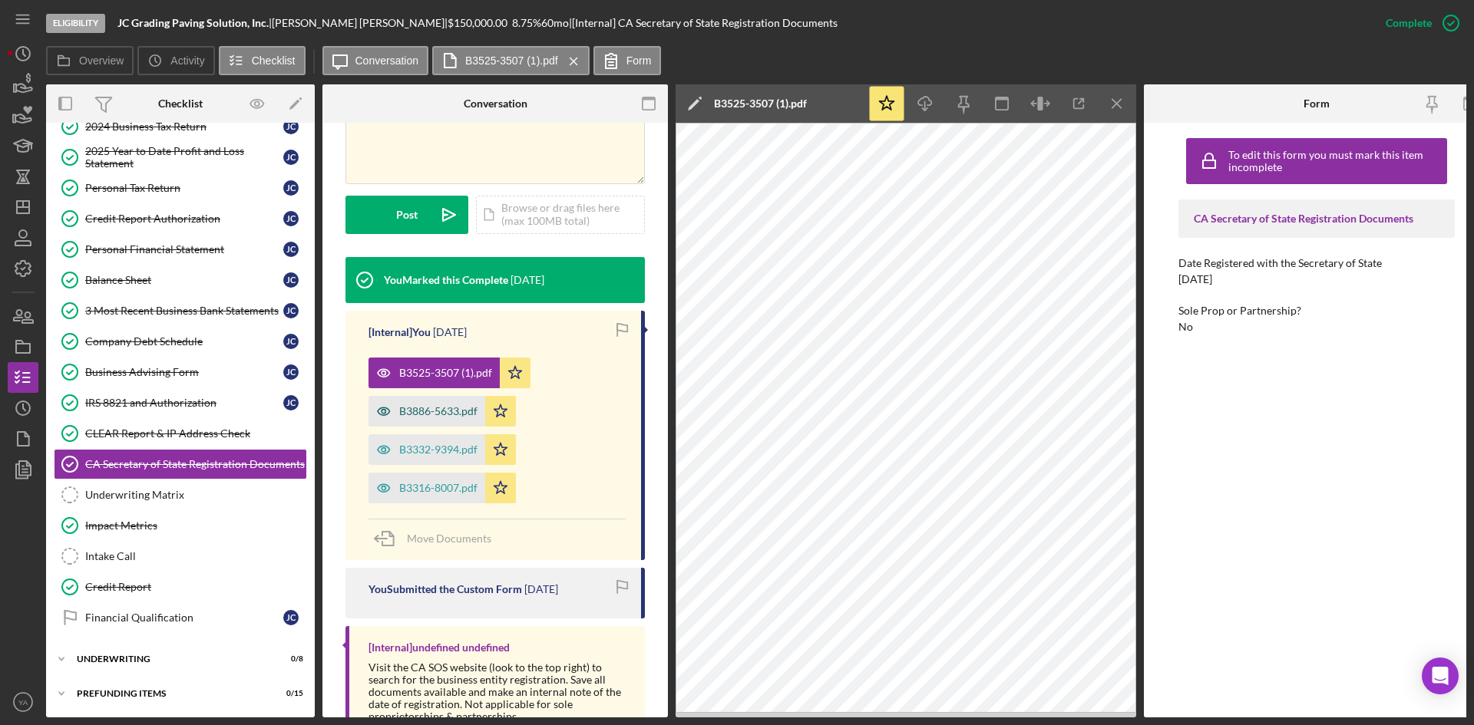
click at [441, 405] on div "B3886-5633.pdf" at bounding box center [438, 411] width 78 height 12
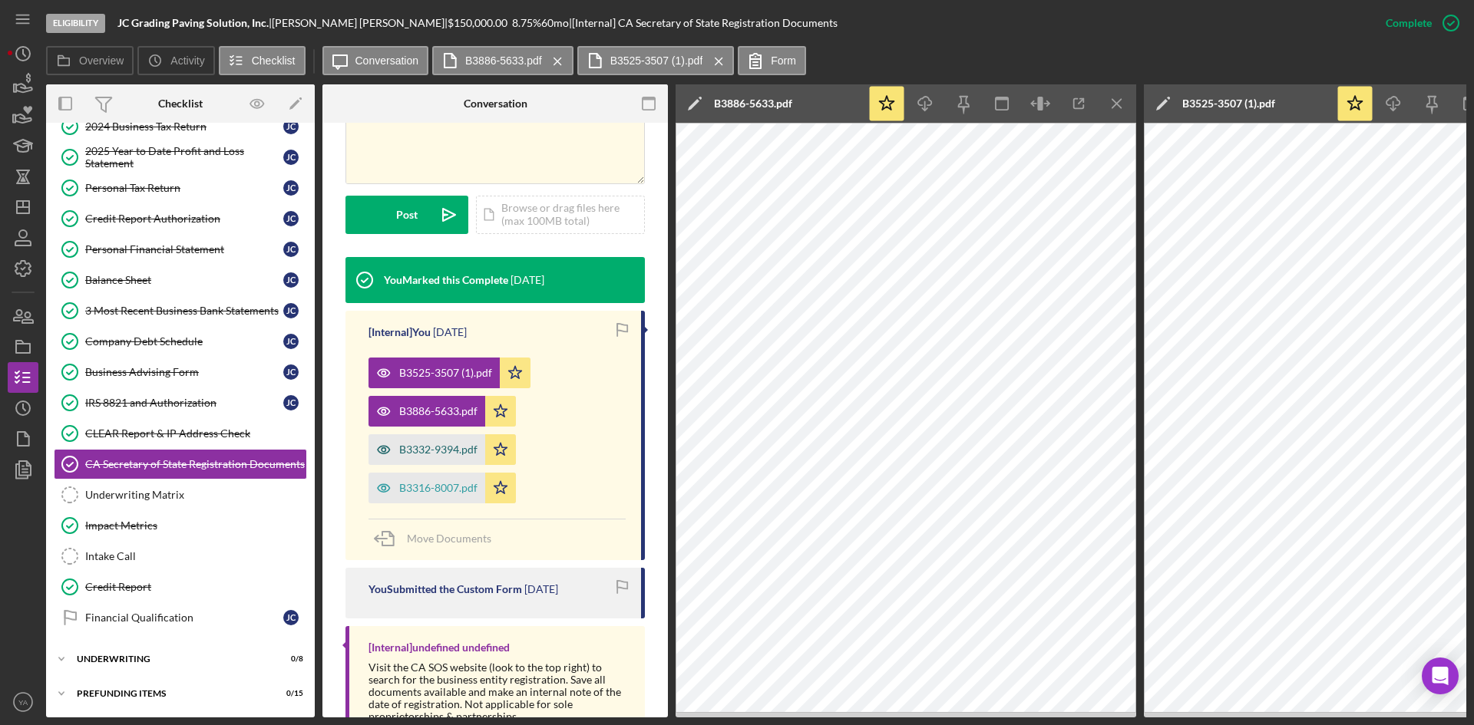
click at [434, 434] on div "B3332-9394.pdf" at bounding box center [426, 449] width 117 height 31
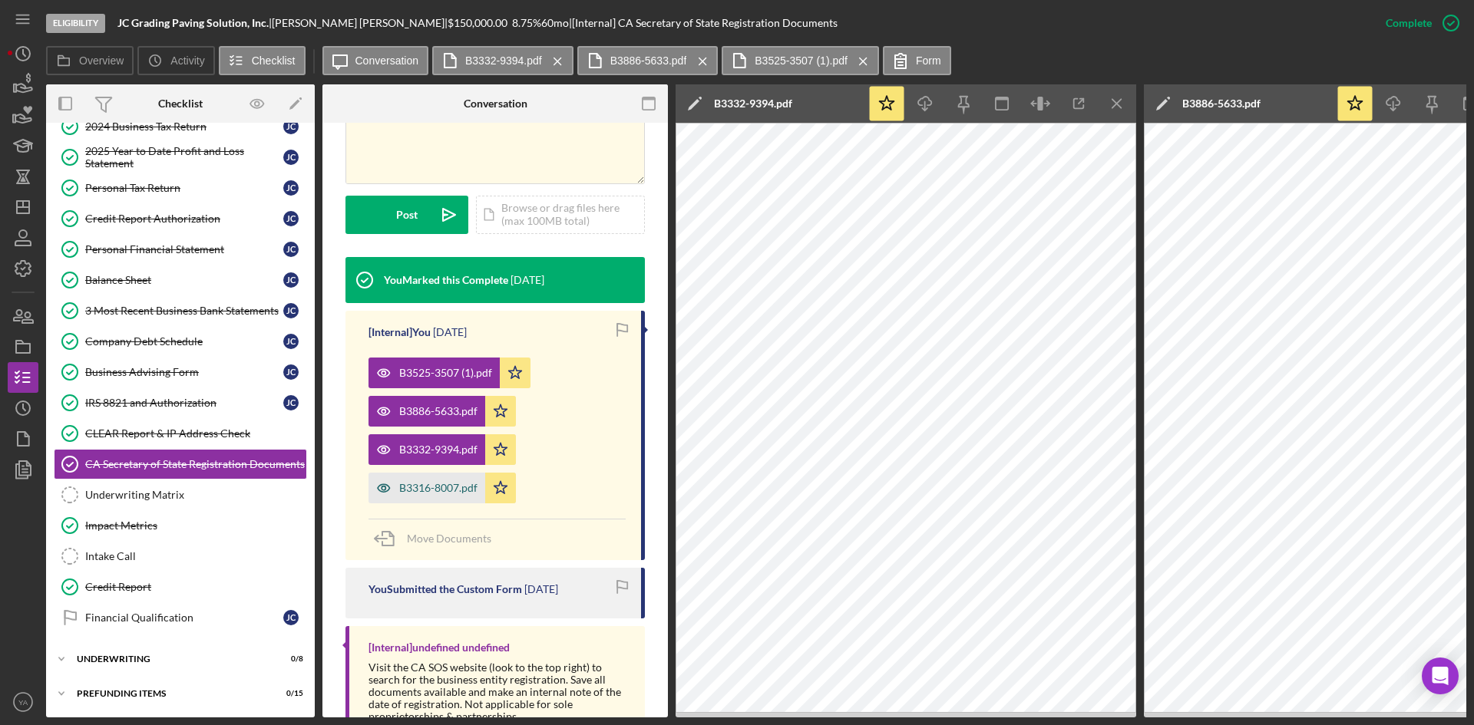
click at [424, 482] on div "B3316-8007.pdf" at bounding box center [438, 488] width 78 height 12
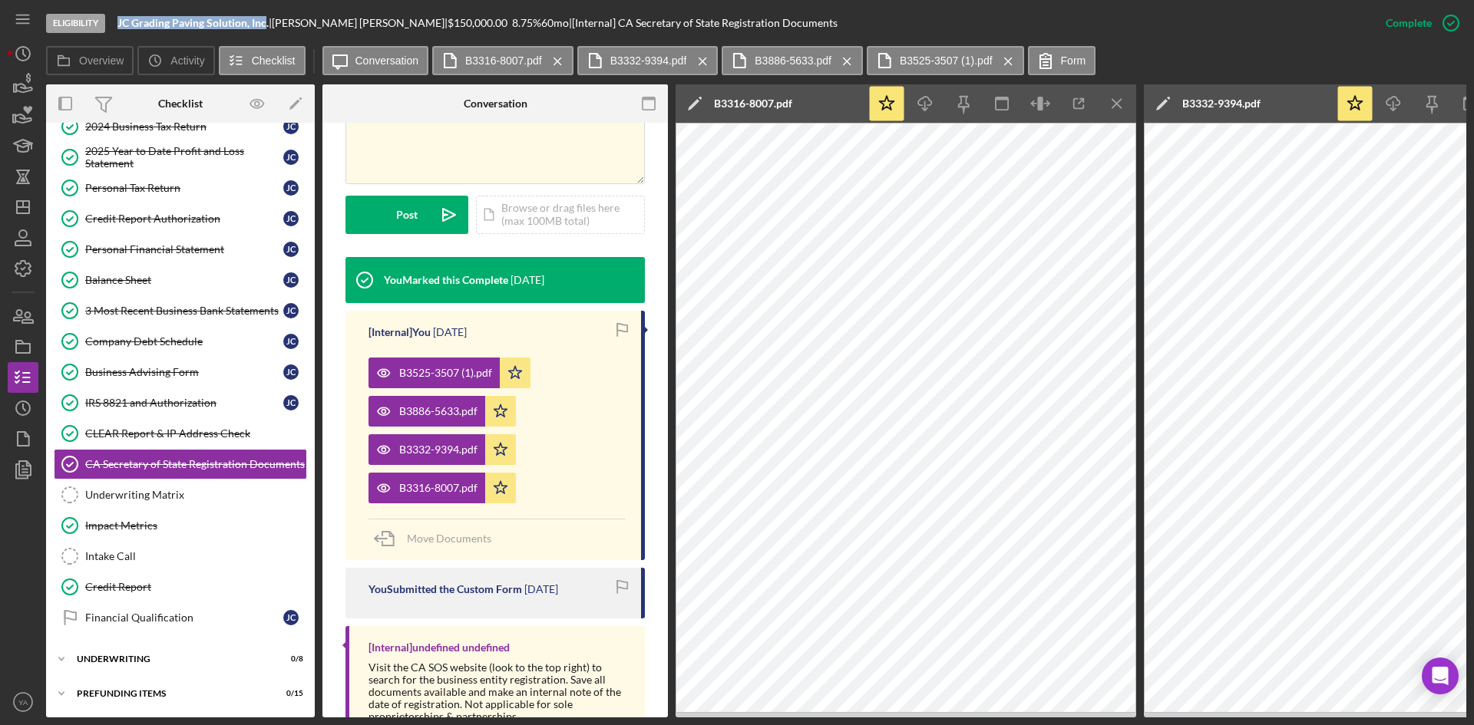
drag, startPoint x: 117, startPoint y: 20, endPoint x: 267, endPoint y: 23, distance: 150.5
click at [267, 23] on div "Eligibility JC Grading Paving Solution, Inc. | [PERSON_NAME] | $150,000.00 8.75…" at bounding box center [708, 23] width 1324 height 46
copy b "JC Grading Paving Solution, Inc"
click at [1111, 103] on icon "Icon/Menu Close" at bounding box center [1117, 104] width 35 height 35
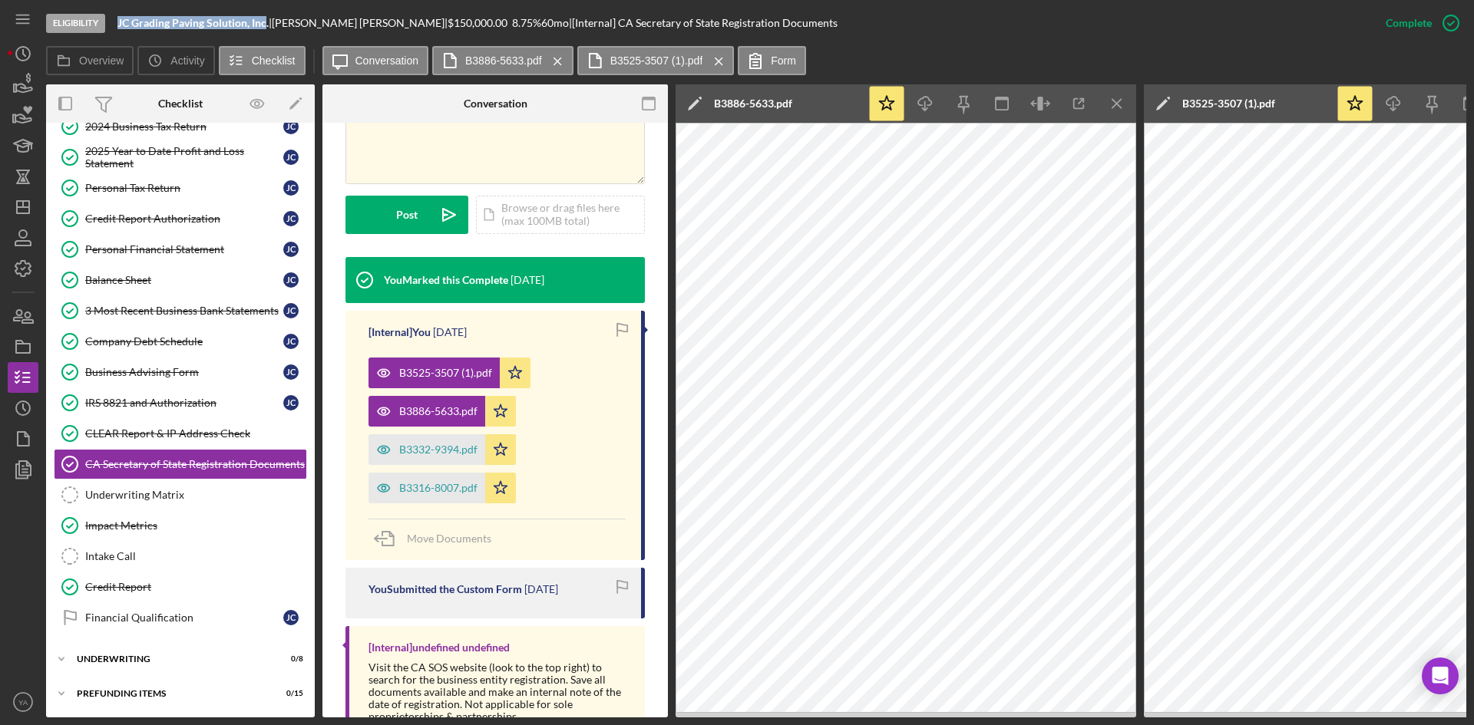
click at [1111, 103] on icon "Icon/Menu Close" at bounding box center [1117, 104] width 35 height 35
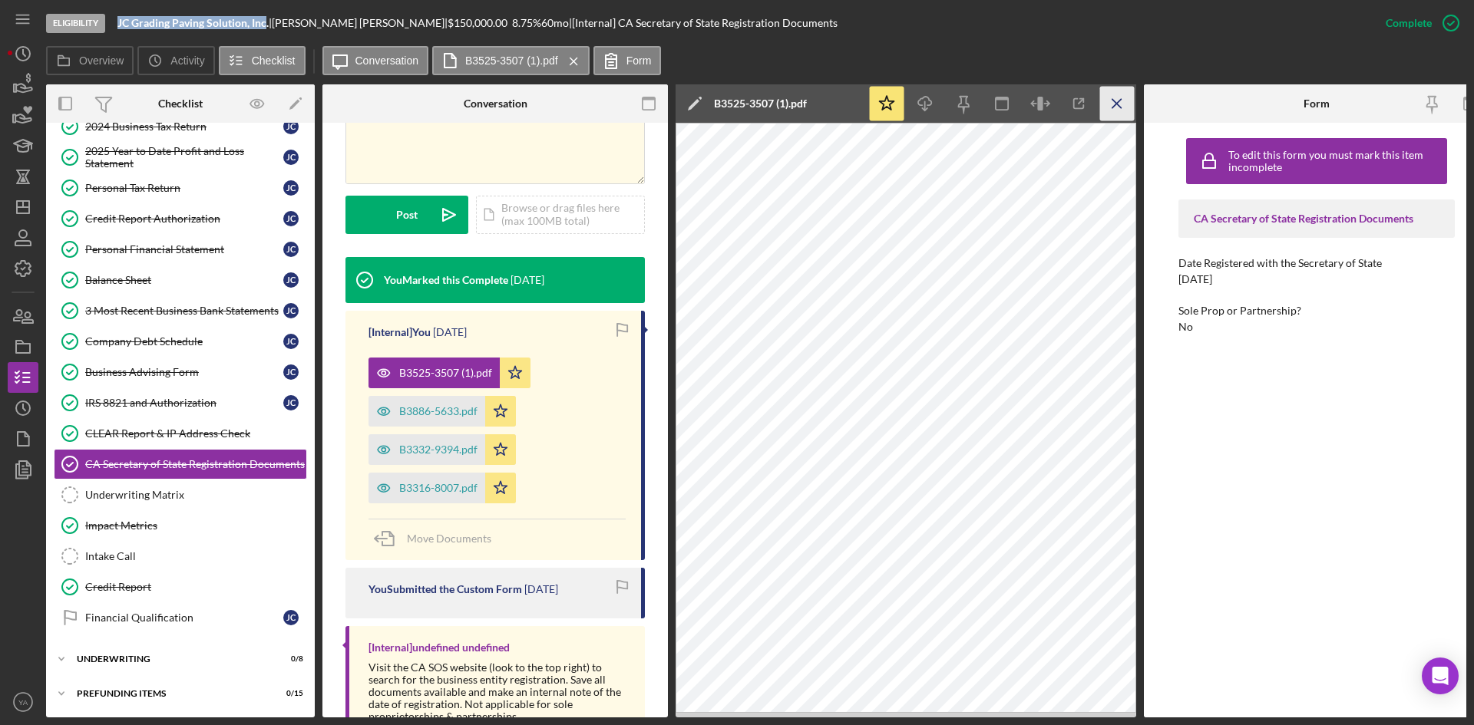
click at [1107, 104] on icon "Icon/Menu Close" at bounding box center [1117, 104] width 35 height 35
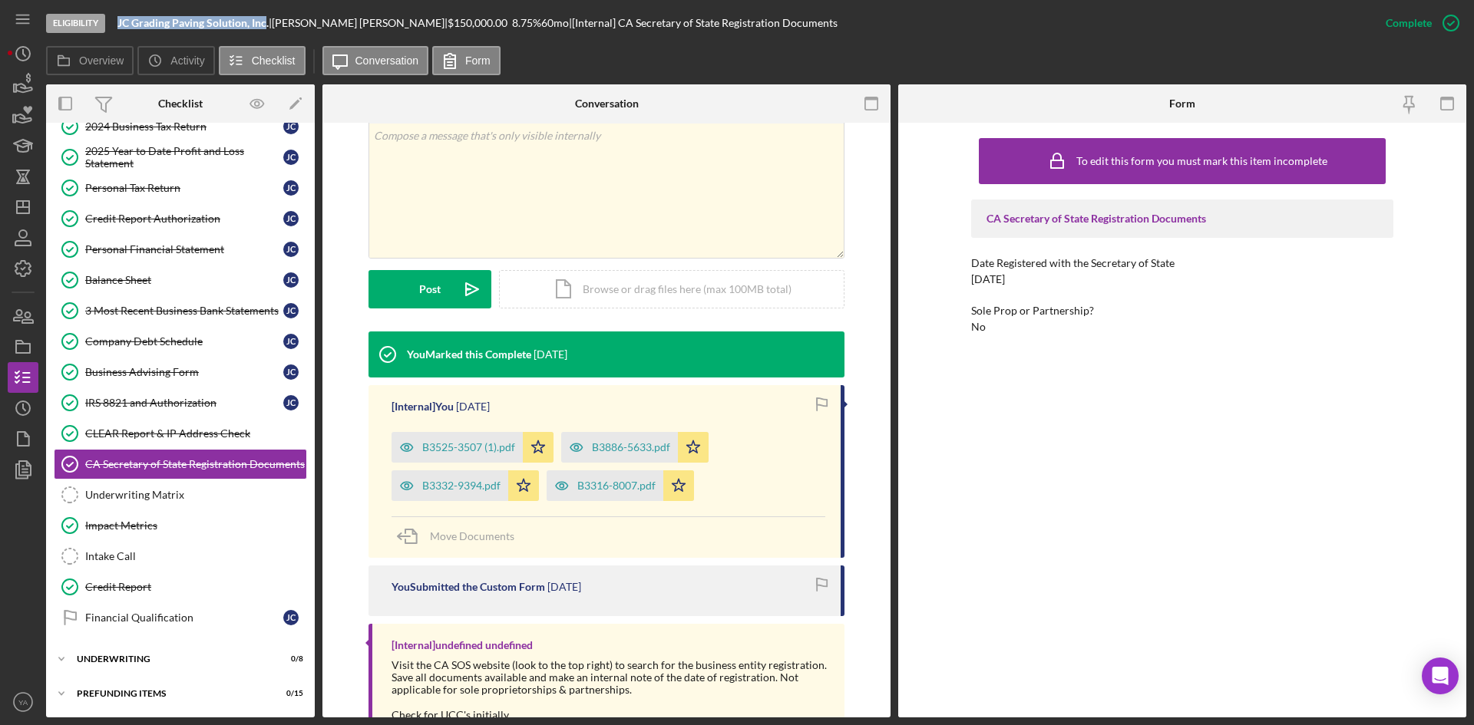
scroll to position [134, 0]
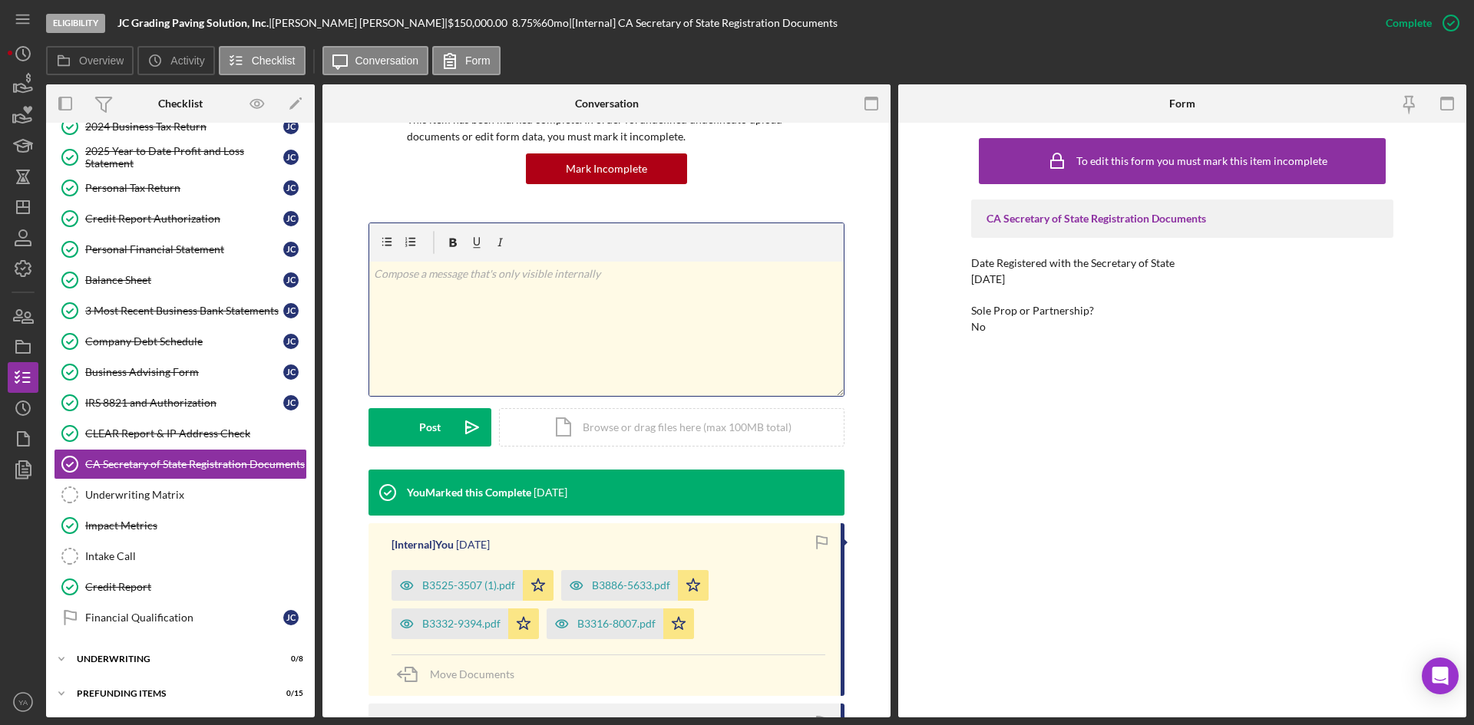
click at [521, 317] on div "v Color teal Color pink Remove color Add row above Add row below Add column bef…" at bounding box center [606, 329] width 474 height 134
click at [467, 342] on div "v Color teal Color pink Remove color Add row above Add row below Add column bef…" at bounding box center [606, 329] width 474 height 134
drag, startPoint x: 476, startPoint y: 273, endPoint x: 446, endPoint y: 273, distance: 29.9
click at [446, 273] on p "UCC Filing for kabuta" at bounding box center [607, 274] width 466 height 17
click at [453, 410] on icon "Icon/icon-invite-send" at bounding box center [472, 427] width 38 height 38
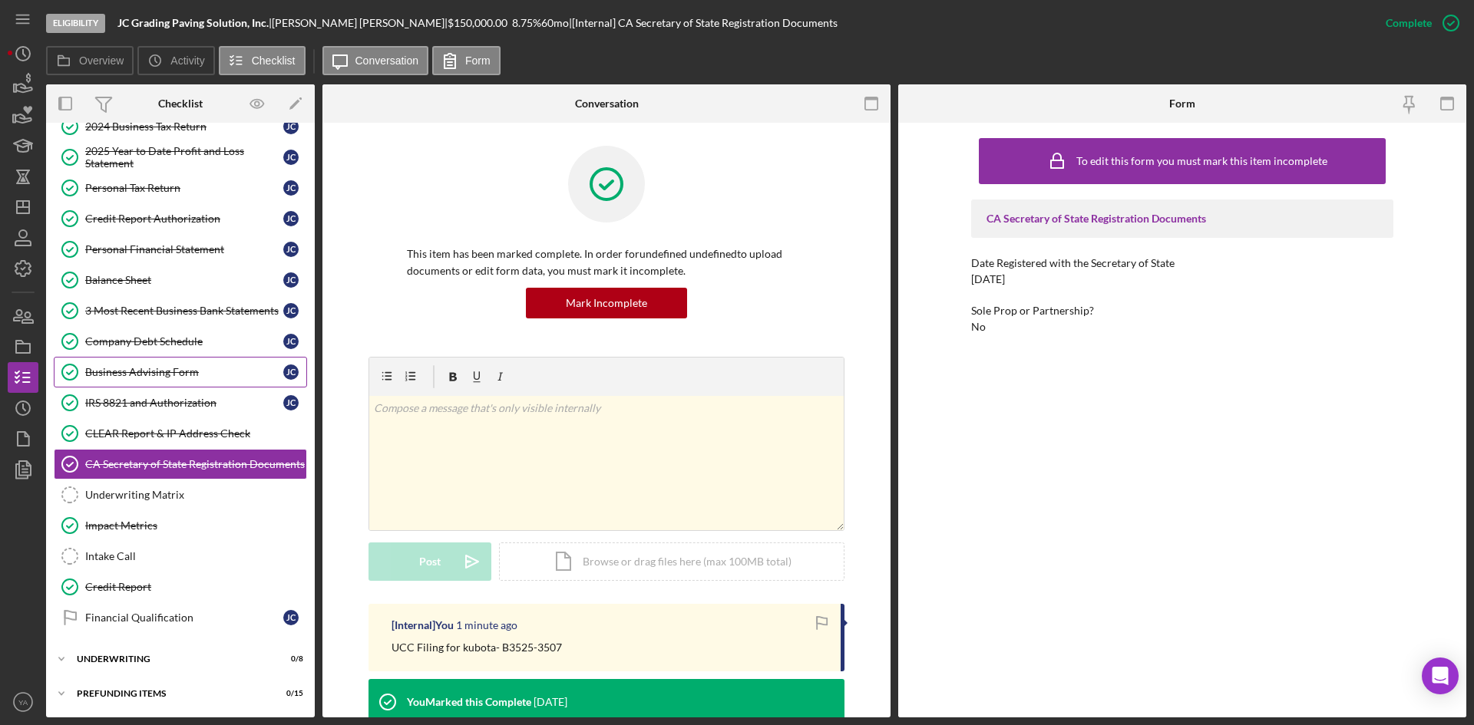
scroll to position [0, 0]
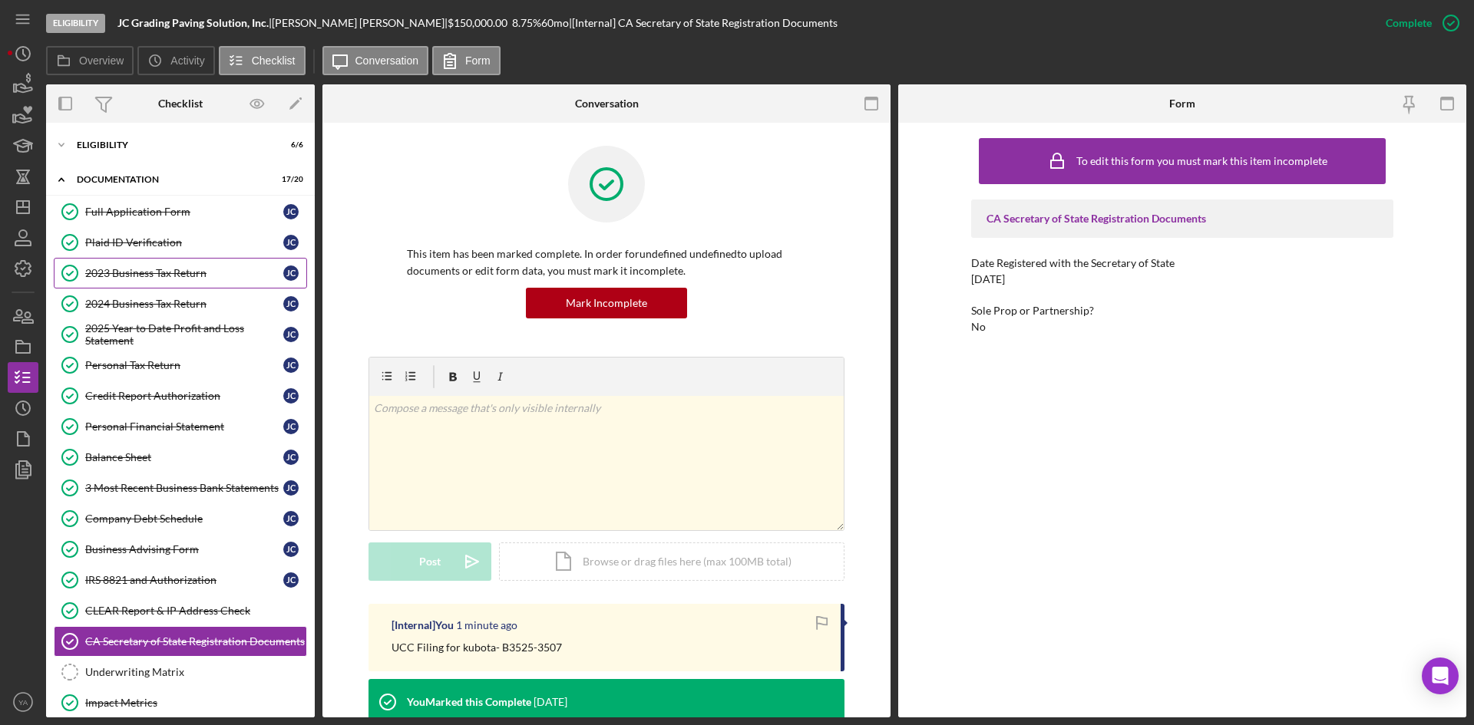
click at [147, 278] on div "2023 Business Tax Return" at bounding box center [184, 273] width 198 height 12
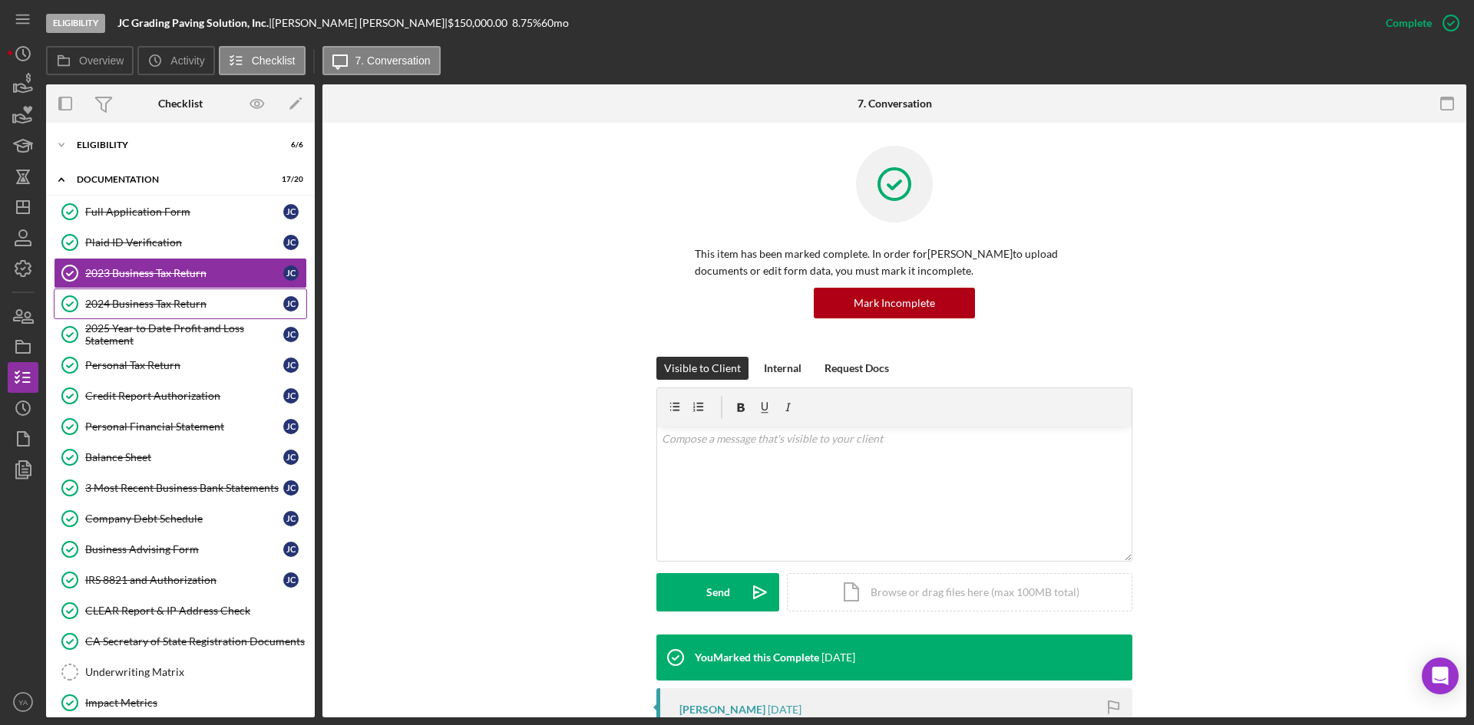
click at [148, 291] on link "2024 Business Tax Return 2024 Business Tax Return [PERSON_NAME]" at bounding box center [180, 304] width 253 height 31
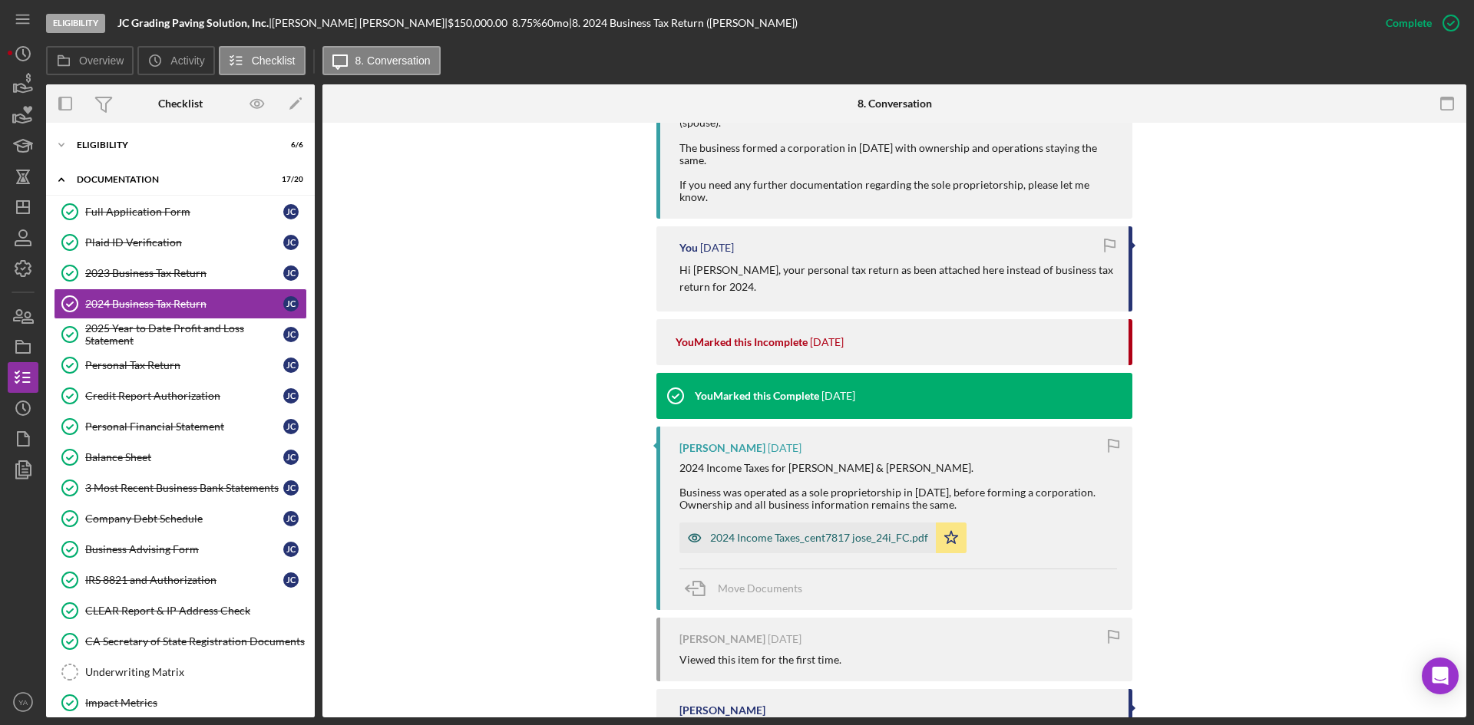
scroll to position [898, 0]
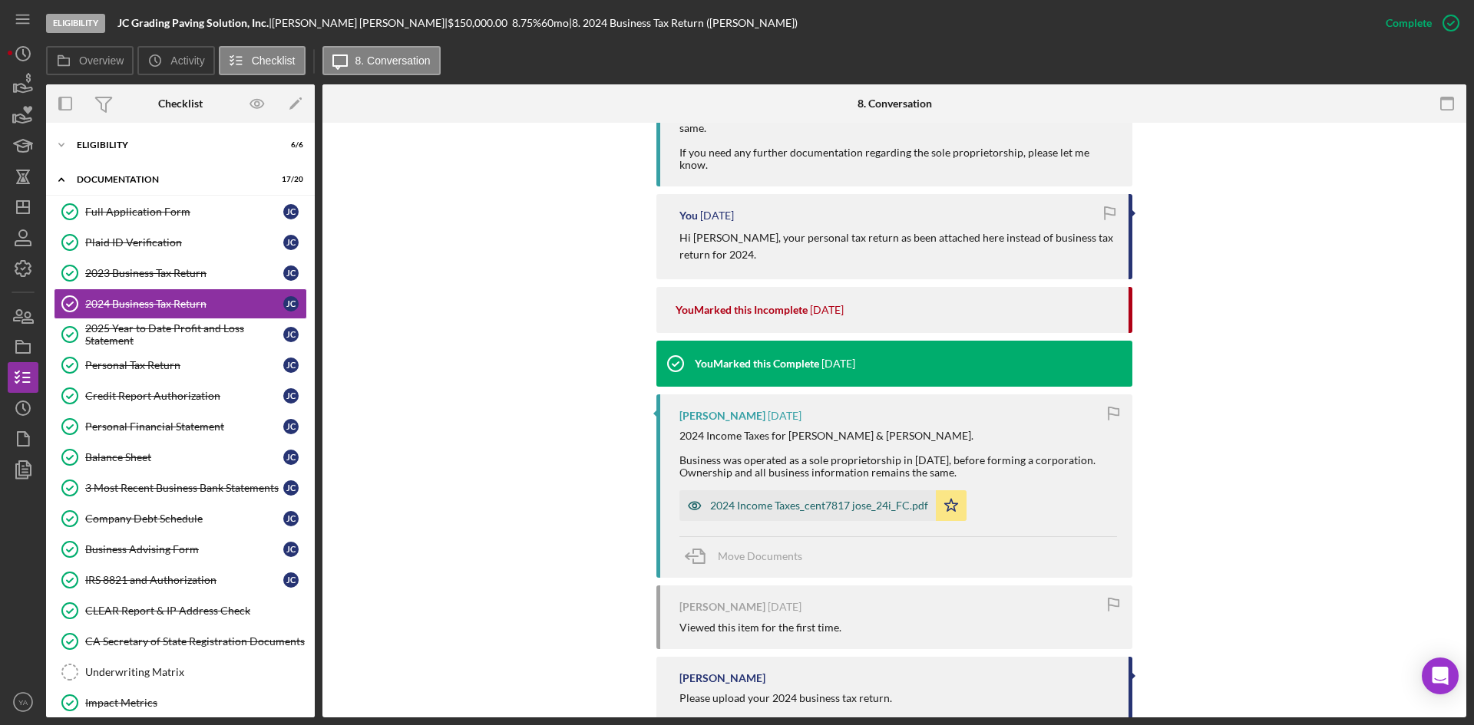
click at [755, 500] on div "2024 Income Taxes_cent7817 jose_24i_FC.pdf" at bounding box center [819, 506] width 218 height 12
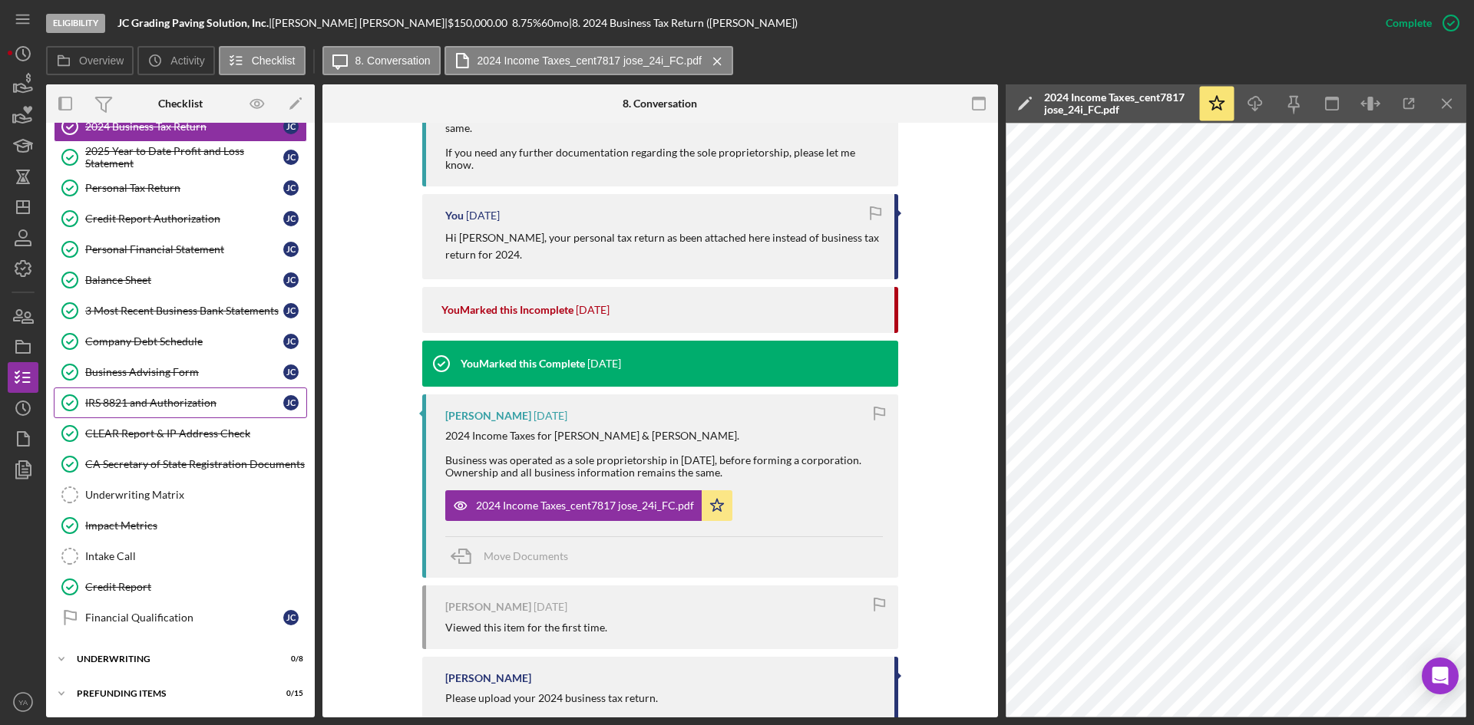
click at [150, 408] on div "IRS 8821 and Authorization" at bounding box center [184, 403] width 198 height 12
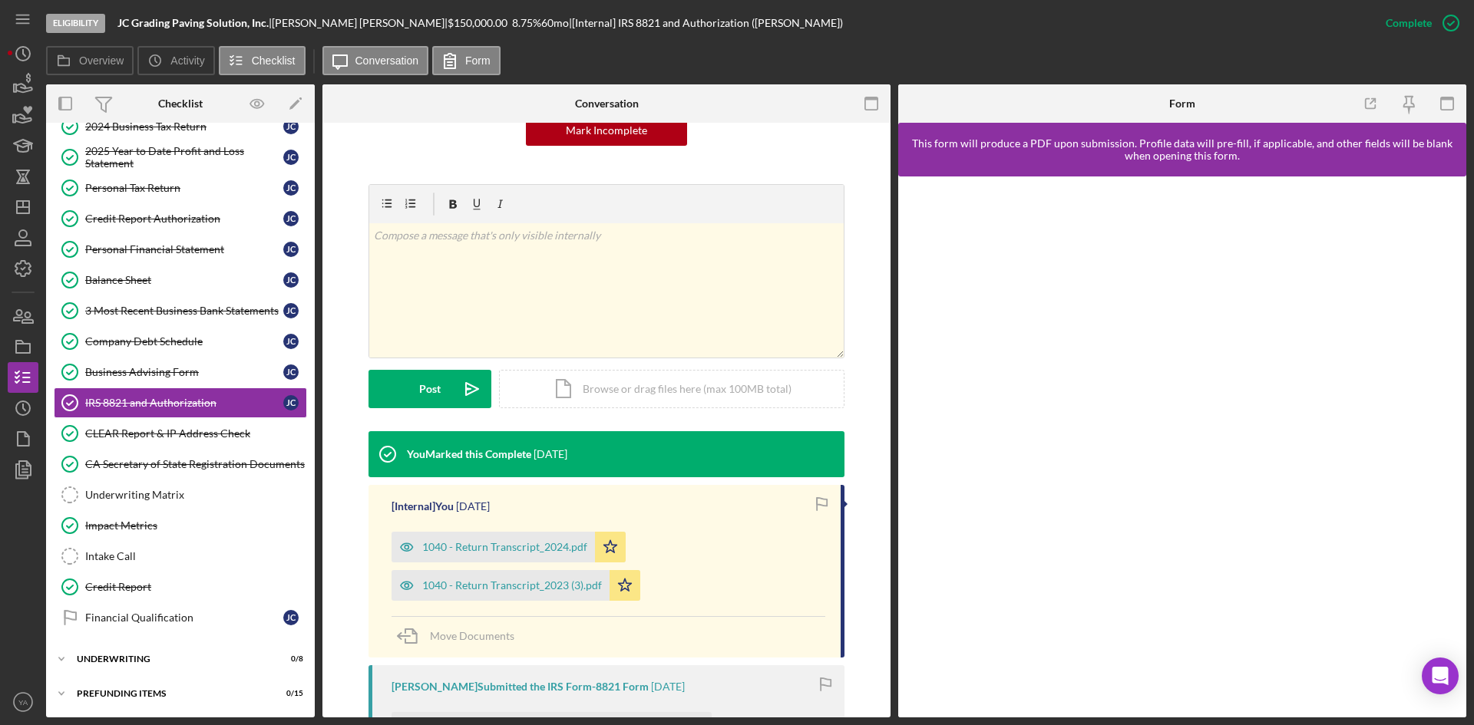
scroll to position [307, 0]
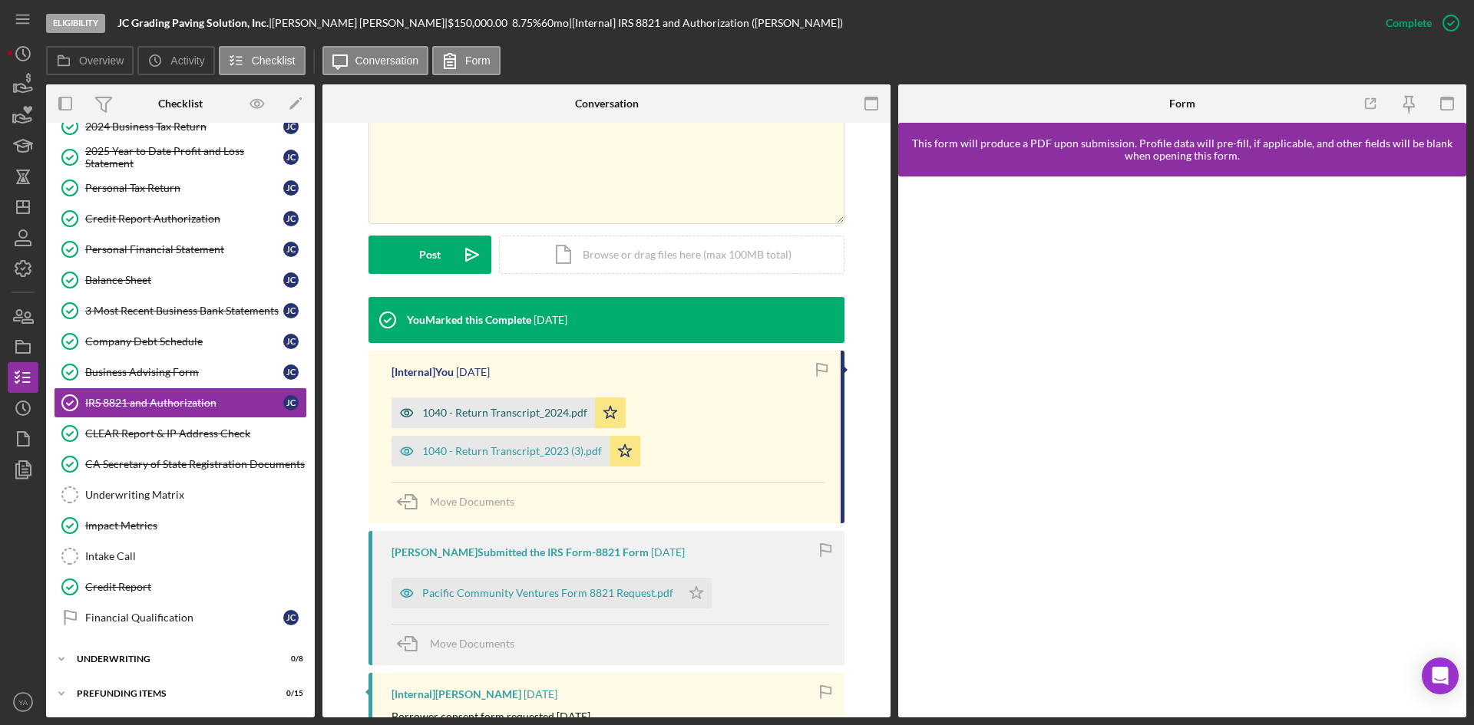
click at [517, 414] on div "1040 - Return Transcript_2024.pdf" at bounding box center [504, 413] width 165 height 12
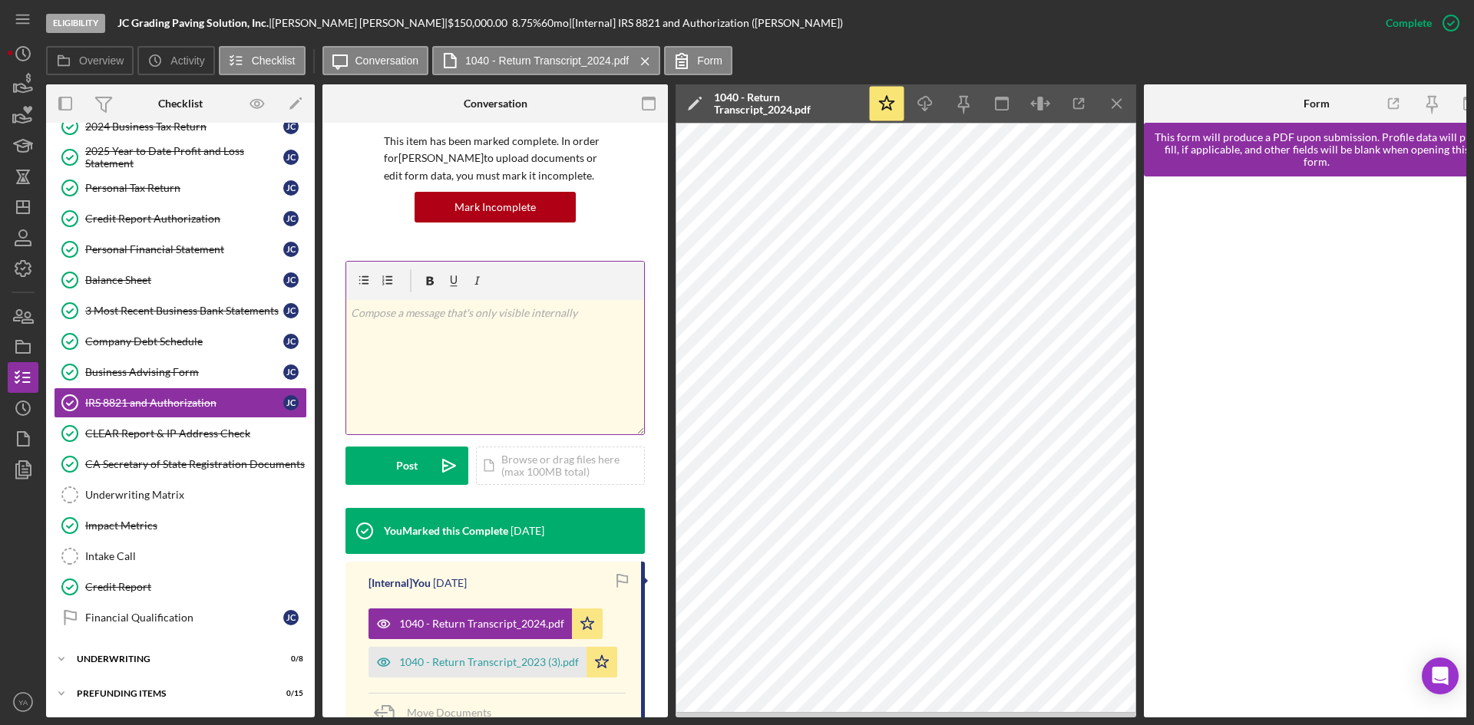
scroll to position [94, 0]
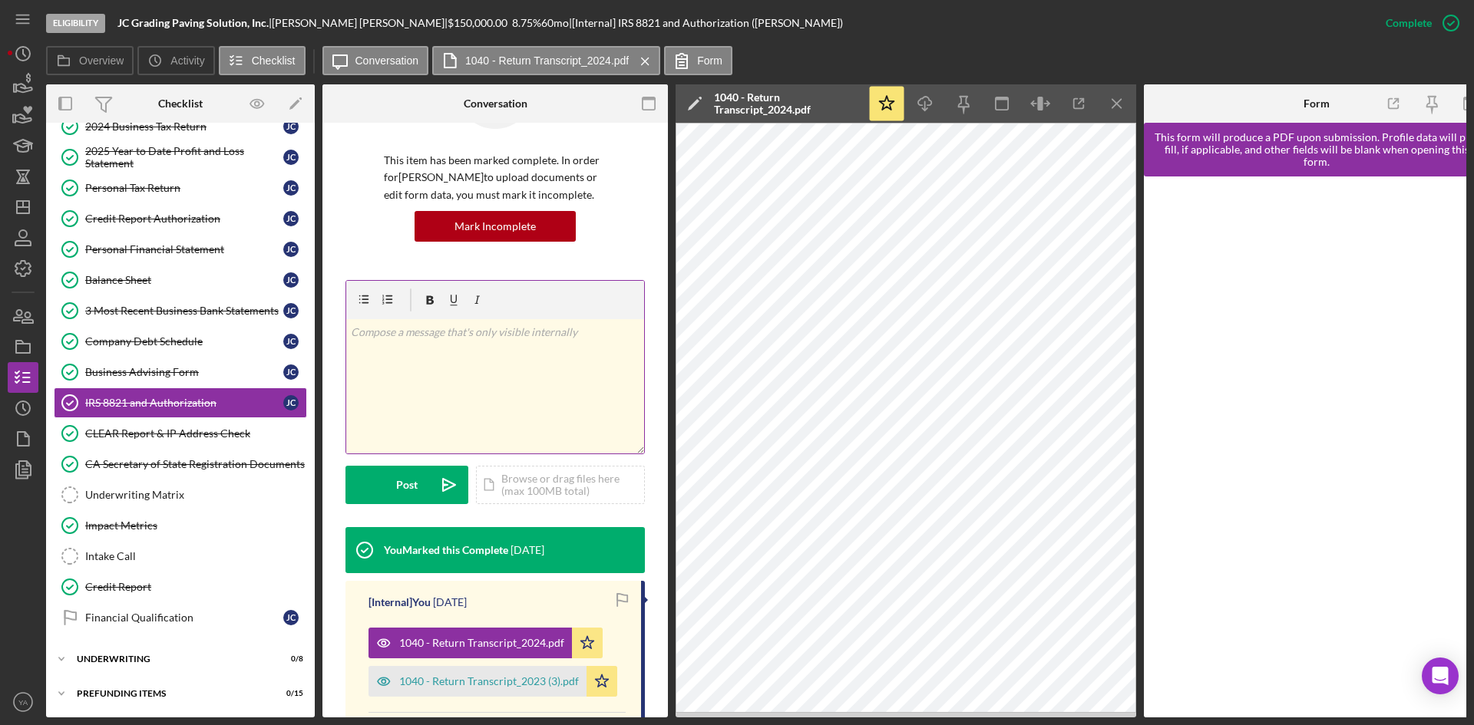
click at [526, 367] on div "v Color teal Color pink Remove color Add row above Add row below Add column bef…" at bounding box center [495, 386] width 298 height 134
click at [454, 368] on div "v Color teal Color pink Remove color Add row above Add row below Add column bef…" at bounding box center [495, 386] width 298 height 134
click at [428, 329] on p "2024 transcript verified." at bounding box center [495, 332] width 289 height 17
click at [506, 353] on div "v Color teal Color pink Remove color Add row above Add row below Add column bef…" at bounding box center [495, 386] width 298 height 134
click at [499, 560] on div "1040 - Return Transcript_2023 (3).pdf" at bounding box center [489, 681] width 180 height 12
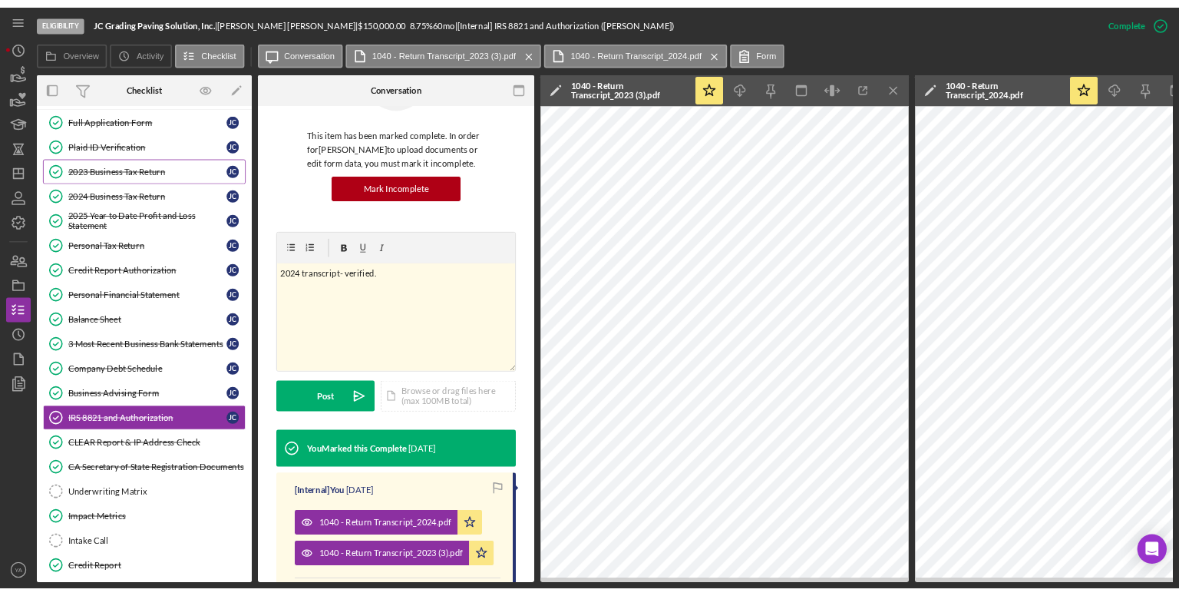
scroll to position [0, 0]
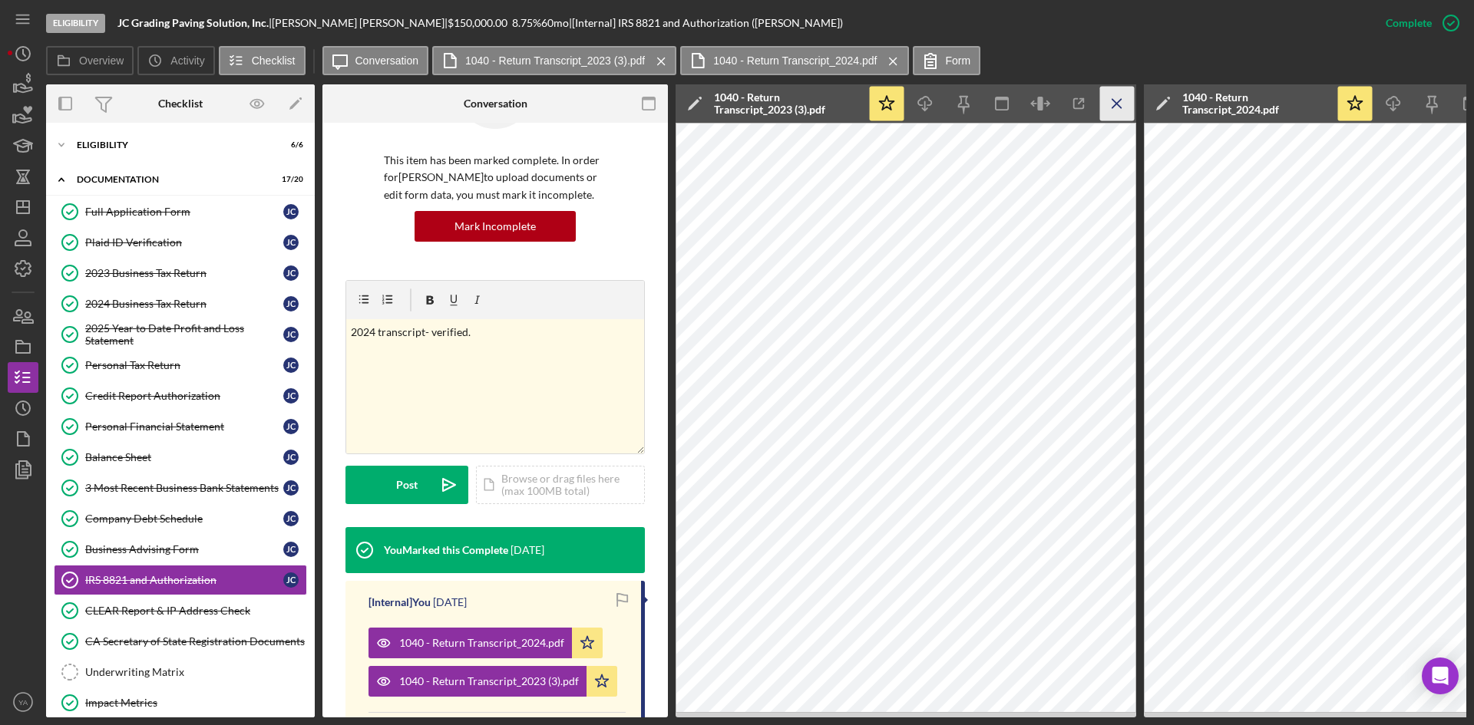
click at [1107, 105] on icon "Icon/Menu Close" at bounding box center [1117, 104] width 35 height 35
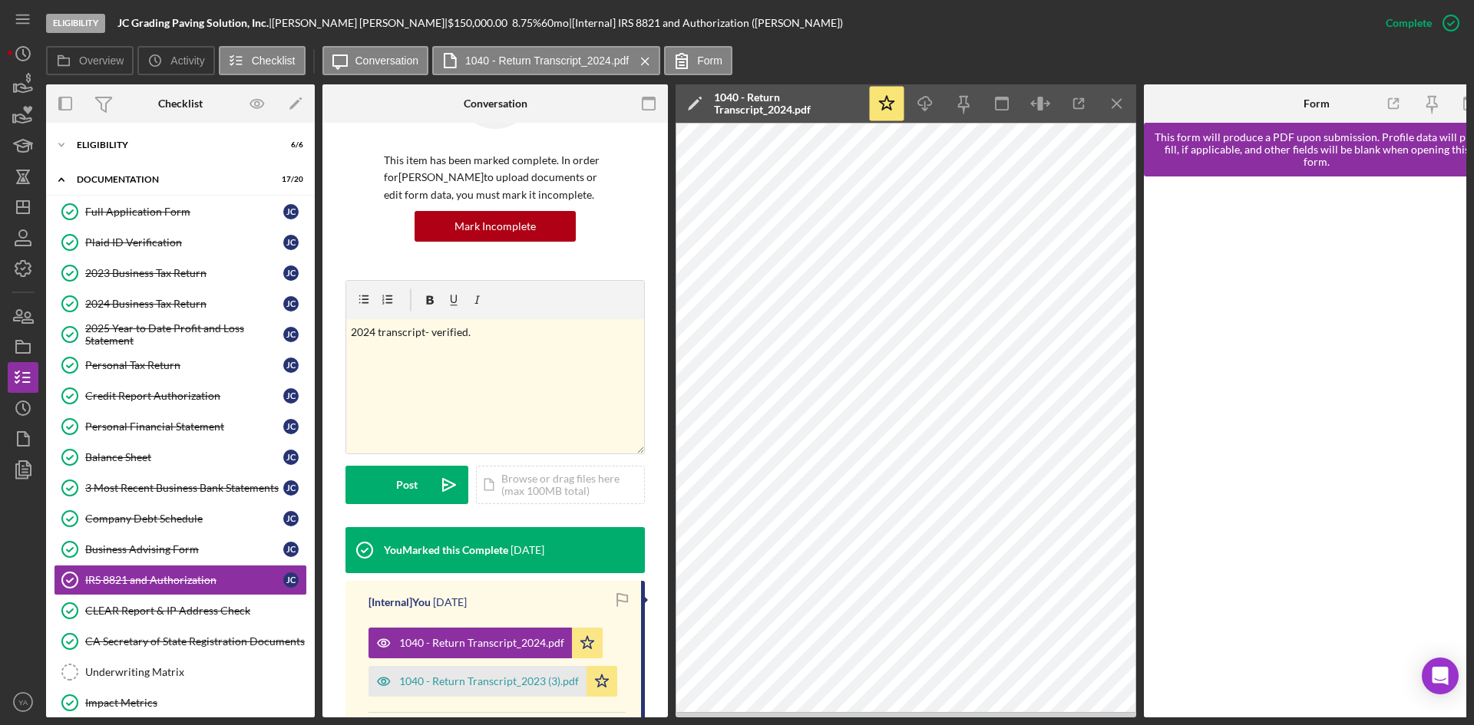
click at [1107, 105] on icon "Icon/Menu Close" at bounding box center [1117, 104] width 35 height 35
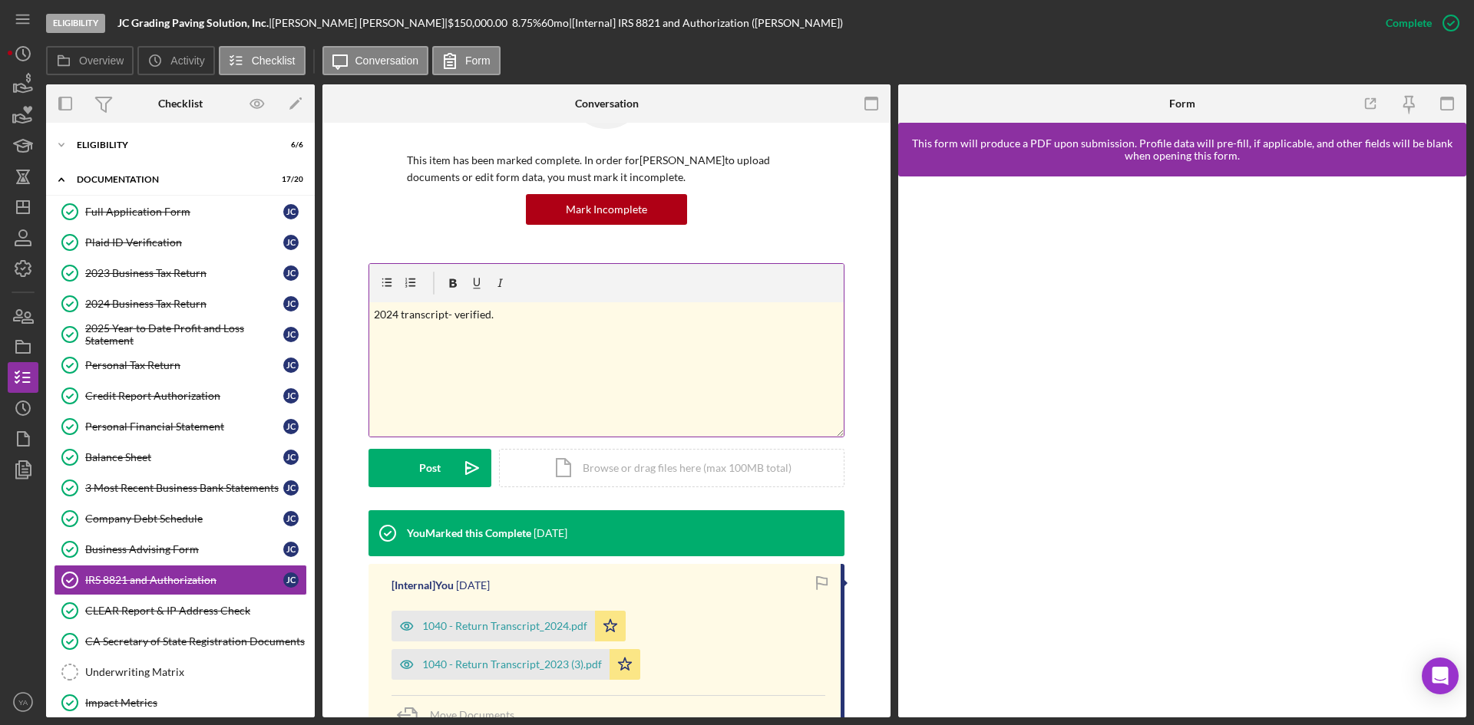
click at [584, 352] on div "v Color teal Color pink Remove color Add row above Add row below Add column bef…" at bounding box center [606, 369] width 474 height 134
click at [1037, 560] on div at bounding box center [1182, 447] width 568 height 541
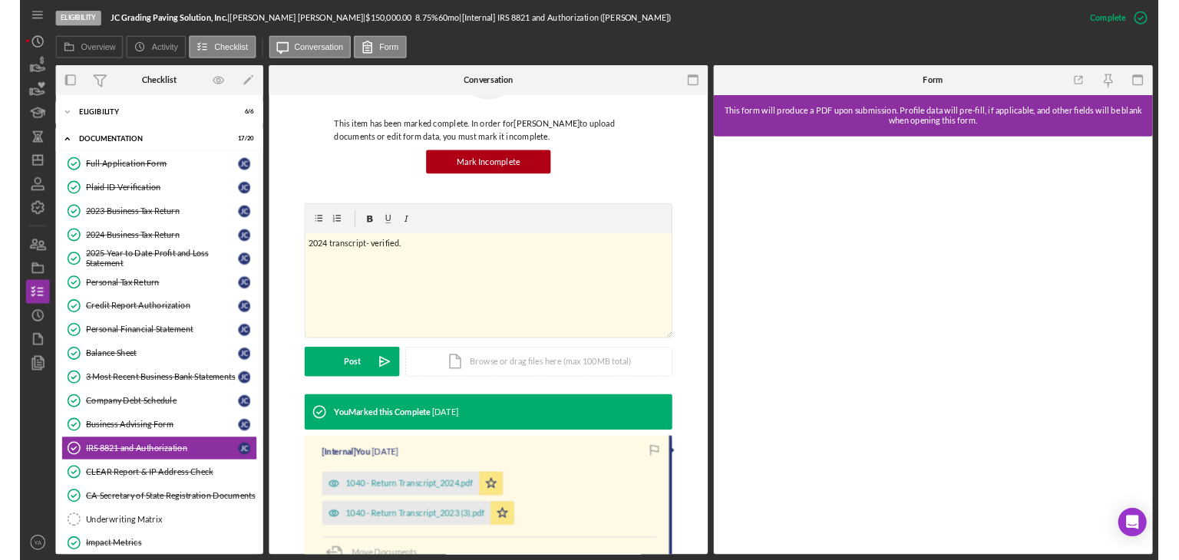
scroll to position [94, 0]
